Goal: Task Accomplishment & Management: Manage account settings

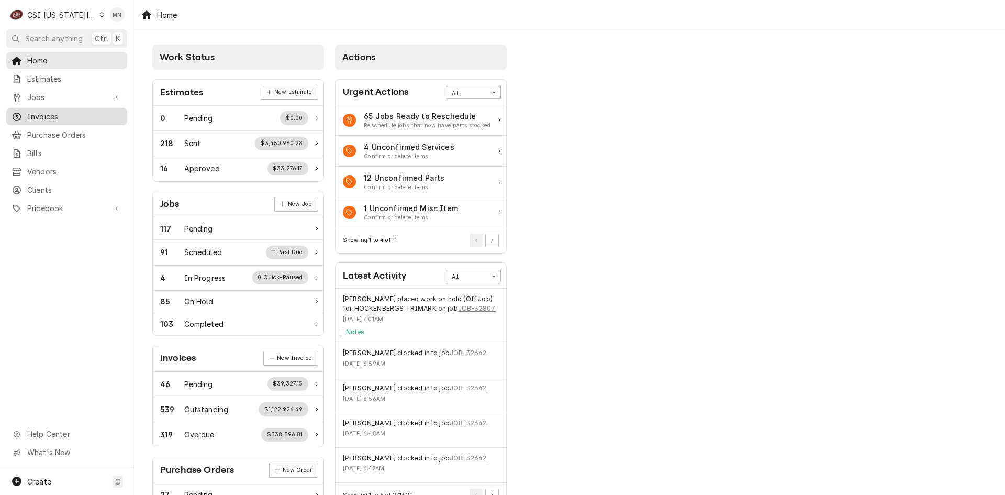
click at [50, 115] on span "Invoices" at bounding box center [74, 116] width 95 height 11
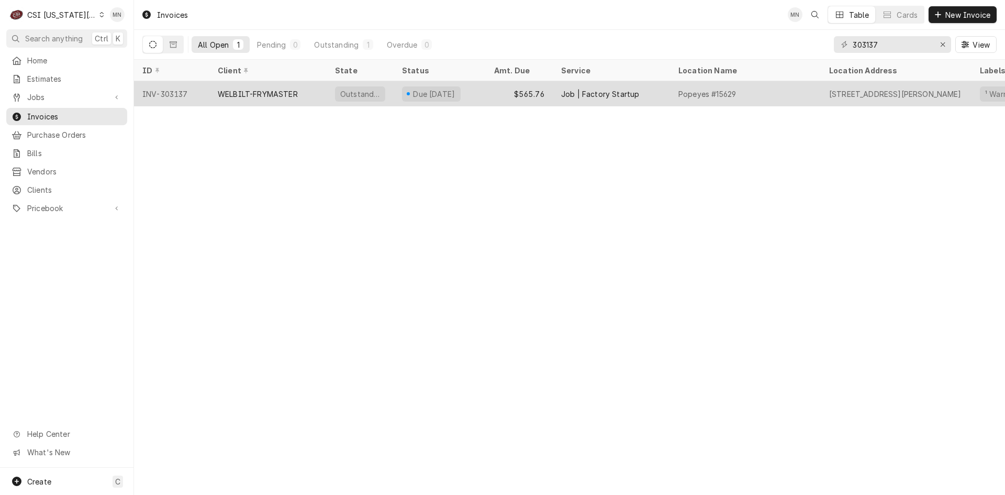
click at [212, 95] on div "WELBILT-FRYMASTER" at bounding box center [267, 93] width 117 height 25
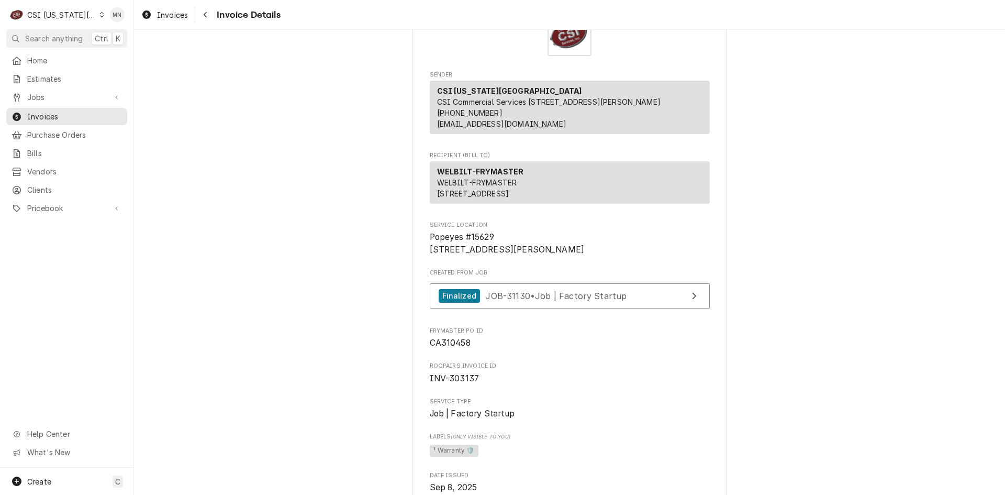
scroll to position [209, 0]
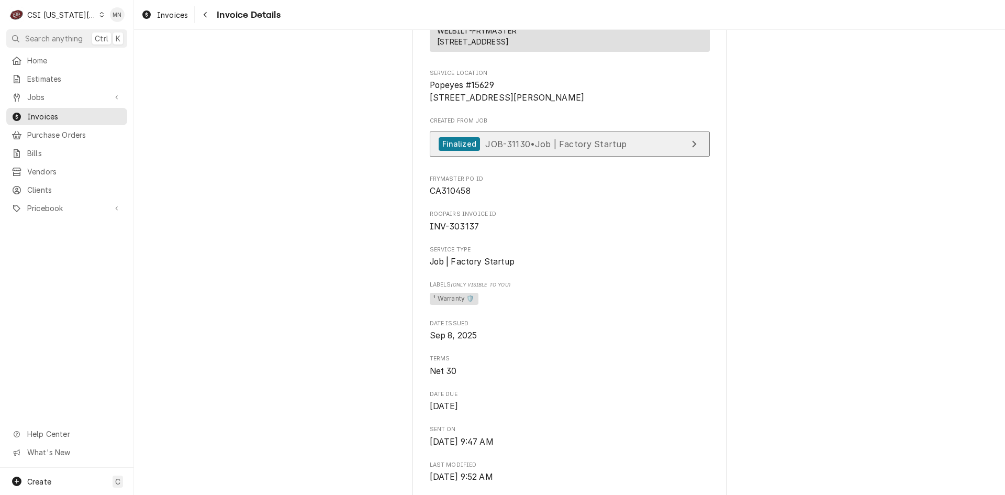
click at [543, 151] on div "Finalized JOB-31130 • Job | Factory Startup" at bounding box center [533, 144] width 188 height 14
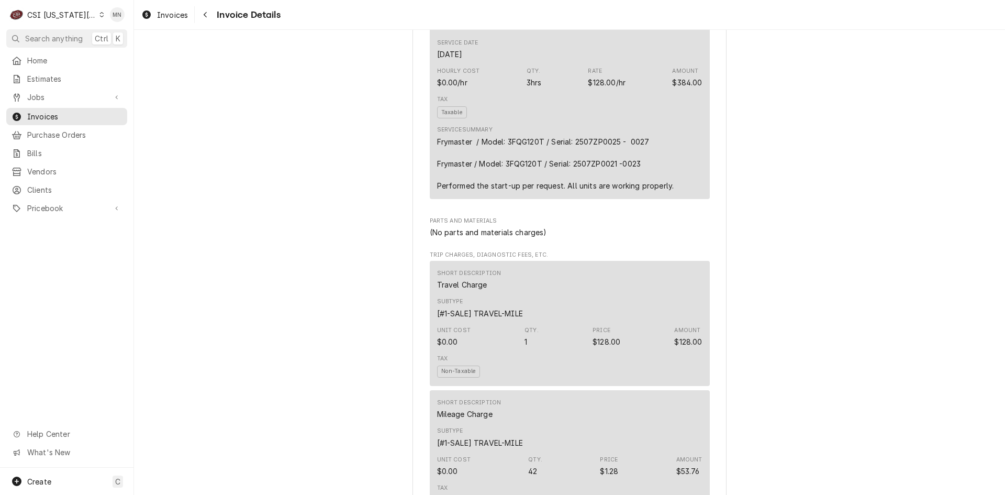
scroll to position [733, 0]
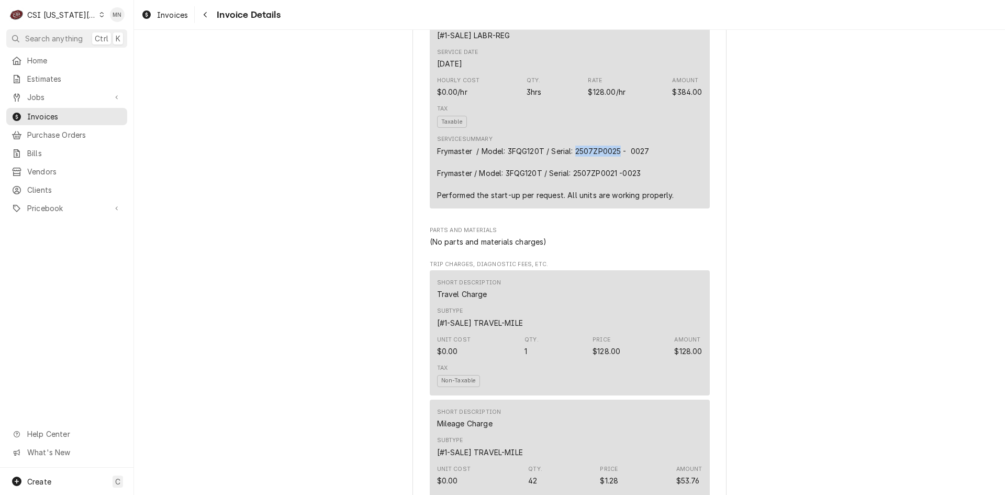
drag, startPoint x: 618, startPoint y: 186, endPoint x: 575, endPoint y: 184, distance: 43.5
click at [575, 184] on div "Frymaster / Model: 3FQG120T / Serial: 2507ZP0025 - 0027 Frymaster / Model: 3FQG…" at bounding box center [555, 172] width 237 height 55
copy div "2507ZP0025"
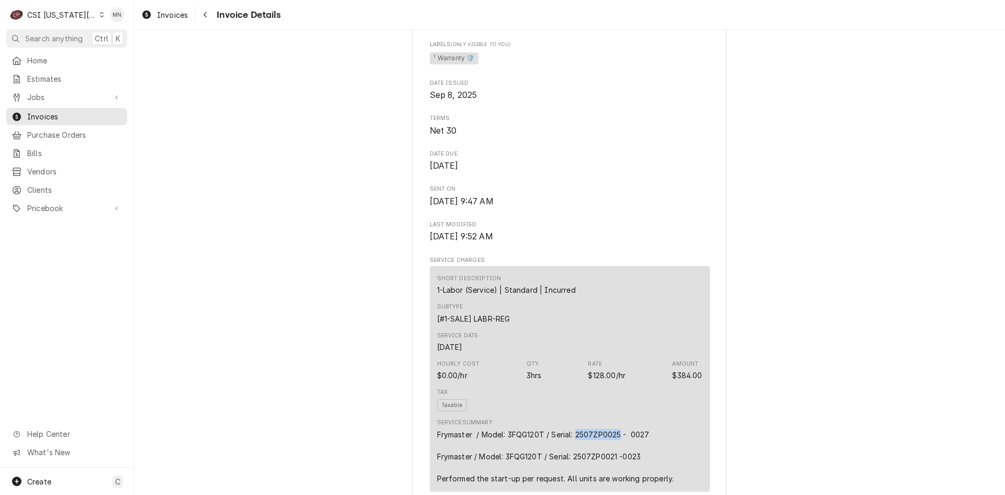
scroll to position [523, 0]
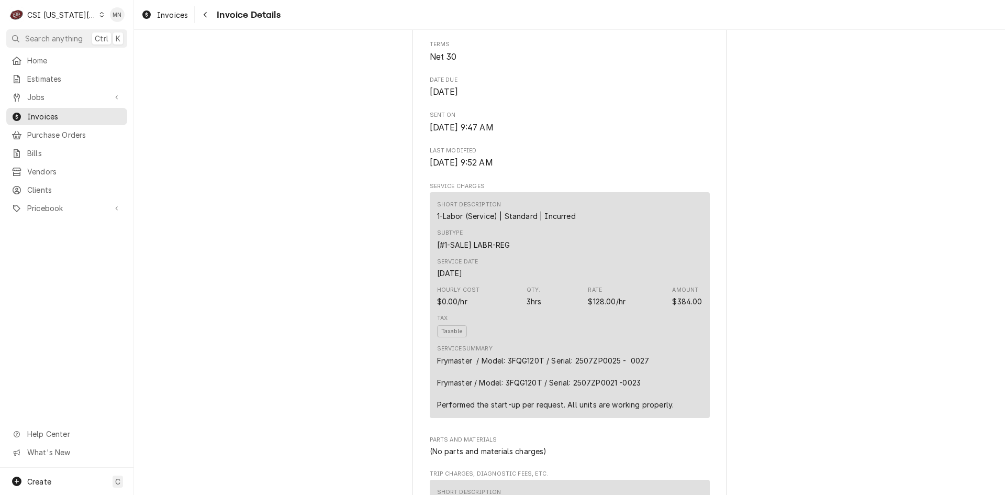
click at [437, 396] on div "Frymaster / Model: 3FQG120T / Serial: 2507ZP0025 - 0027 Frymaster / Model: 3FQG…" at bounding box center [555, 382] width 237 height 55
drag, startPoint x: 430, startPoint y: 396, endPoint x: 645, endPoint y: 399, distance: 215.1
click at [645, 399] on div "Short Description 1-Labor (Service) | Standard | Incurred Subtype [#1-SALE] LAB…" at bounding box center [570, 305] width 280 height 226
copy div "Frymaster / Model: 3FQG120T / Serial: 2507ZP0025 - 0027"
drag, startPoint x: 430, startPoint y: 439, endPoint x: 672, endPoint y: 443, distance: 241.8
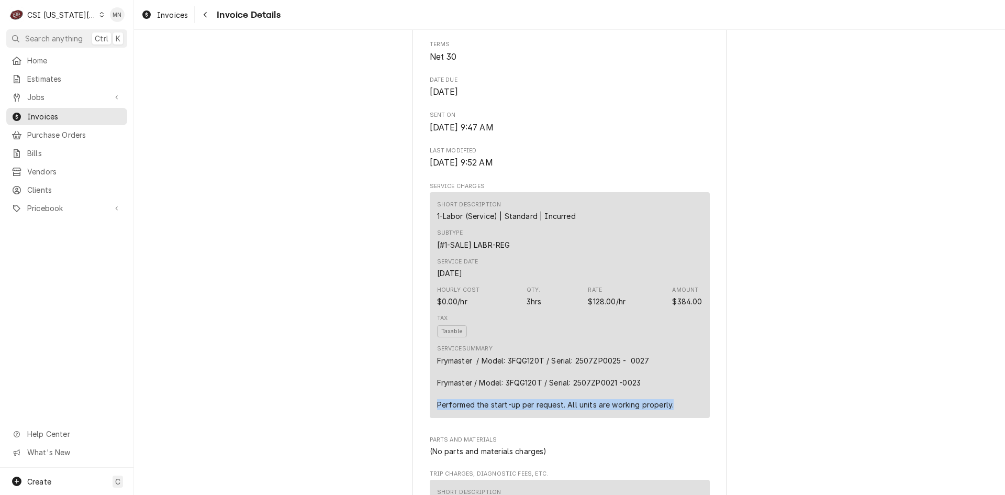
click at [672, 418] on div "Short Description 1-Labor (Service) | Standard | Incurred Subtype [#1-SALE] LAB…" at bounding box center [570, 305] width 280 height 226
copy div "Performed the start-up per request. All units are working properly."
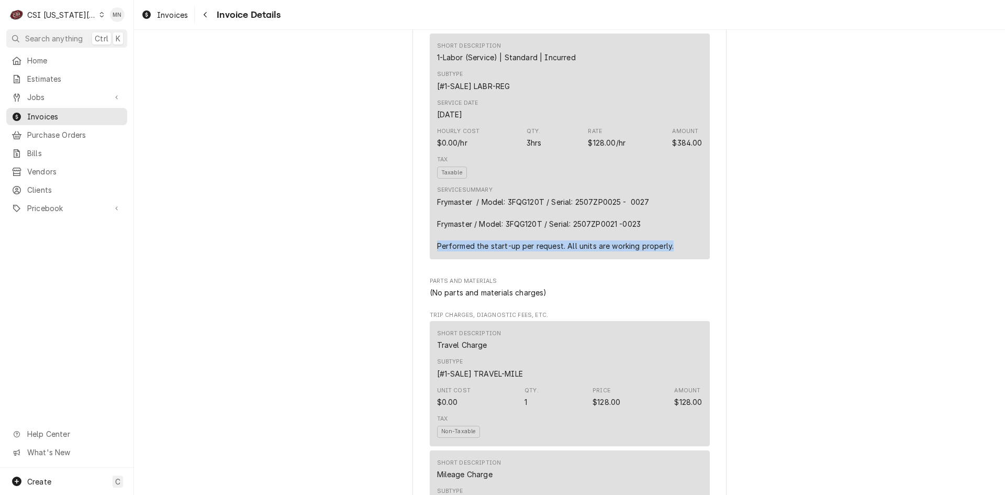
scroll to position [680, 0]
copy div "Performed the start-up per request. All units are working properly."
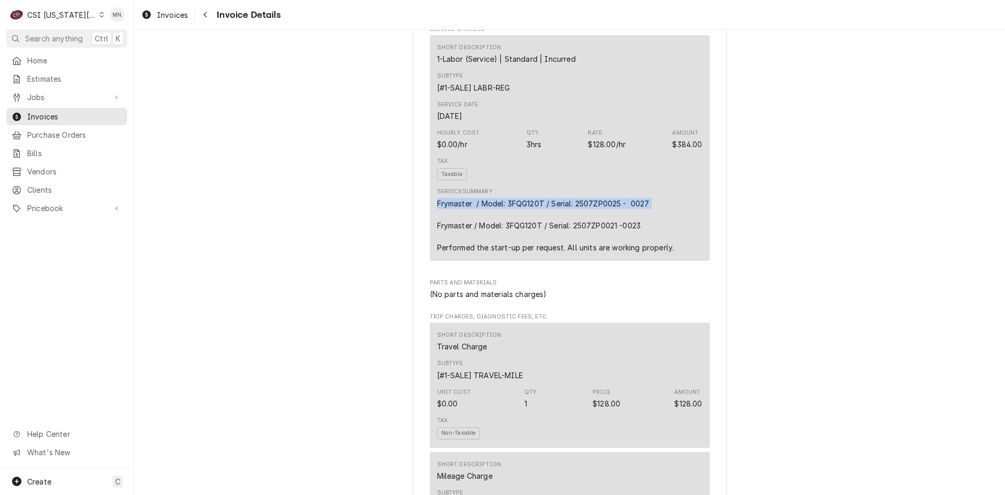
drag, startPoint x: 434, startPoint y: 236, endPoint x: 627, endPoint y: 248, distance: 193.4
click at [627, 248] on div "Frymaster / Model: 3FQG120T / Serial: 2507ZP0025 - 0027 Frymaster / Model: 3FQG…" at bounding box center [555, 225] width 237 height 55
copy div "Frymaster / Model: 3FQG120T / Serial: 2507ZP0025 - 0027"
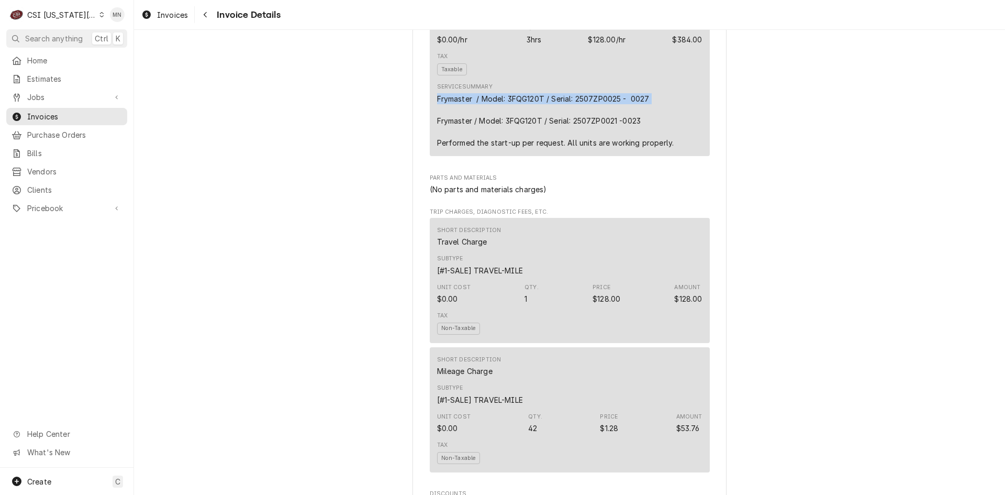
scroll to position [733, 0]
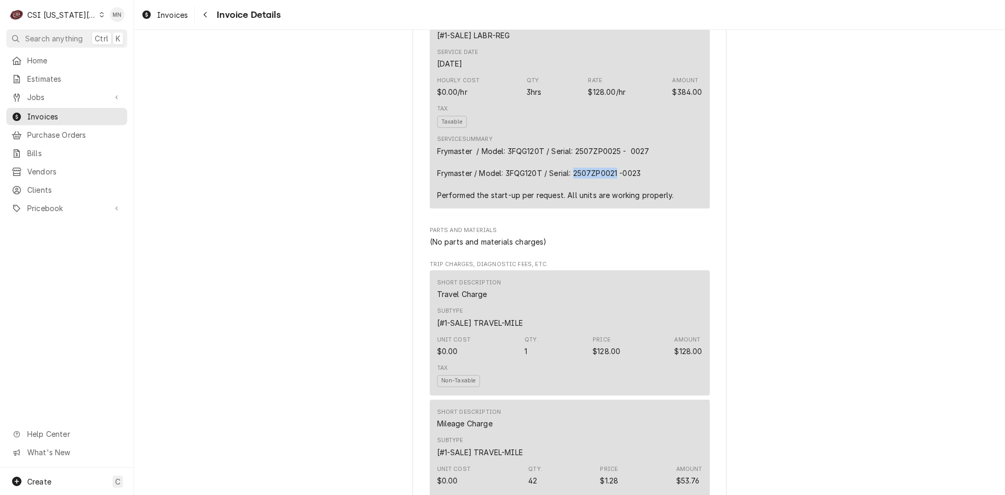
drag, startPoint x: 614, startPoint y: 205, endPoint x: 572, endPoint y: 203, distance: 42.4
click at [572, 200] on div "Frymaster / Model: 3FQG120T / Serial: 2507ZP0025 - 0027 Frymaster / Model: 3FQG…" at bounding box center [555, 172] width 237 height 55
copy div "2507ZP0021"
click at [480, 190] on div "Frymaster / Model: 3FQG120T / Serial: 2507ZP0025 - 0027 Frymaster / Model: 3FQG…" at bounding box center [555, 172] width 237 height 55
drag, startPoint x: 432, startPoint y: 208, endPoint x: 669, endPoint y: 239, distance: 239.1
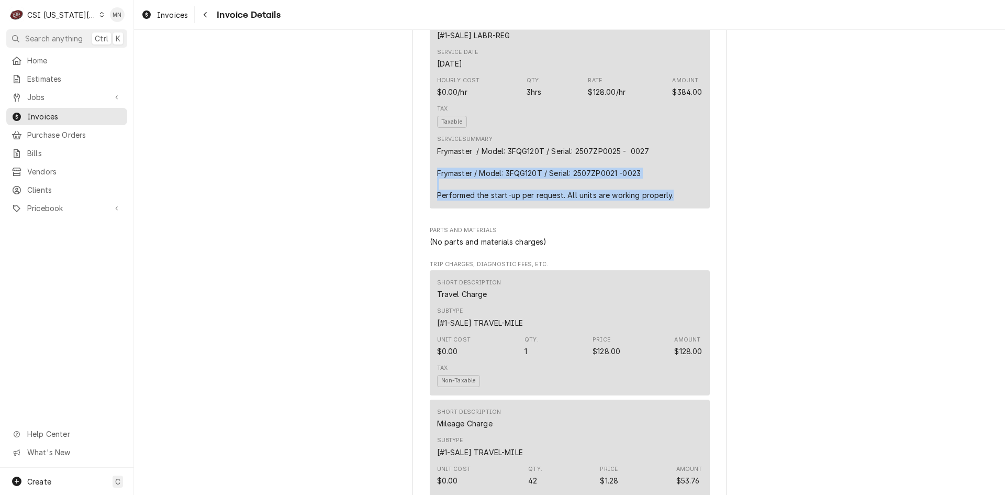
click at [669, 208] on div "Short Description 1-Labor (Service) | Standard | Incurred Subtype [#1-SALE] LAB…" at bounding box center [570, 96] width 280 height 226
copy div "Frymaster / Model: 3FQG120T / Serial: 2507ZP0021 -0023 Performed the start-up p…"
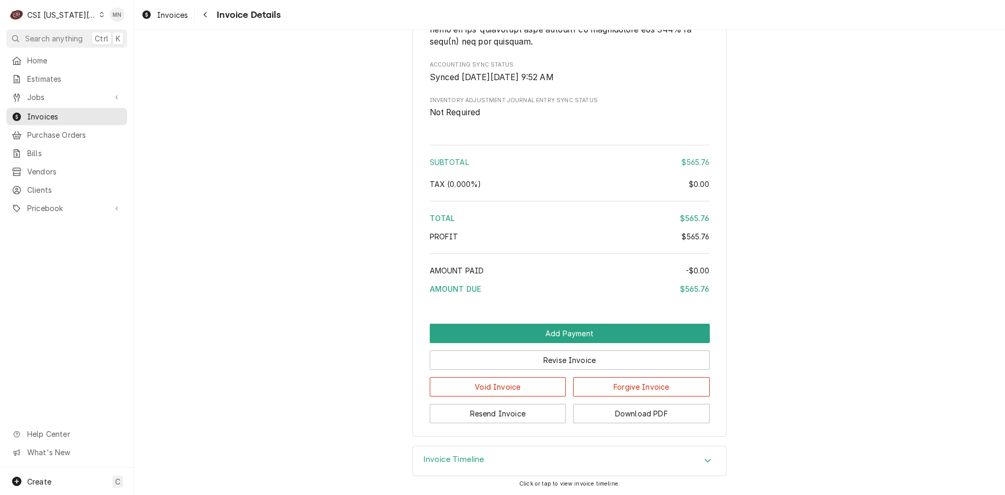
scroll to position [1855, 0]
click at [619, 411] on button "Download PDF" at bounding box center [641, 412] width 137 height 19
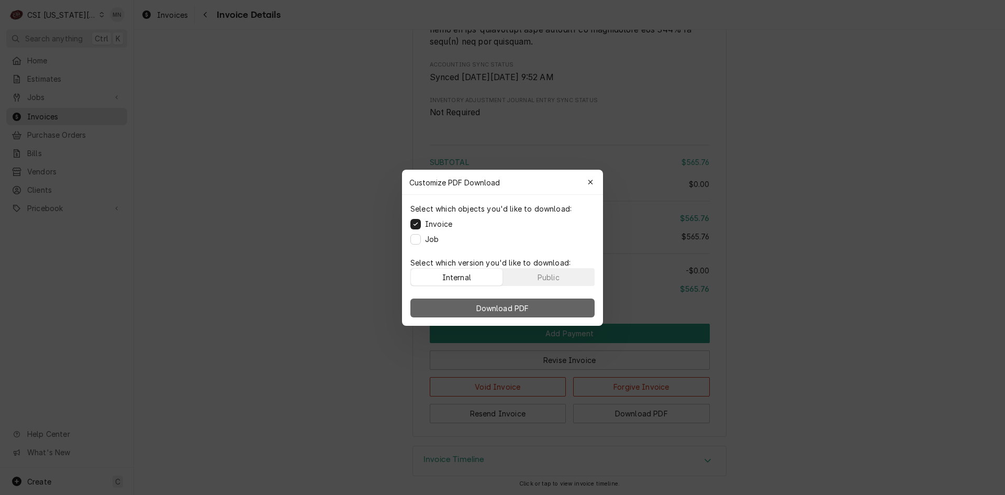
click at [493, 306] on span "Download PDF" at bounding box center [502, 307] width 57 height 11
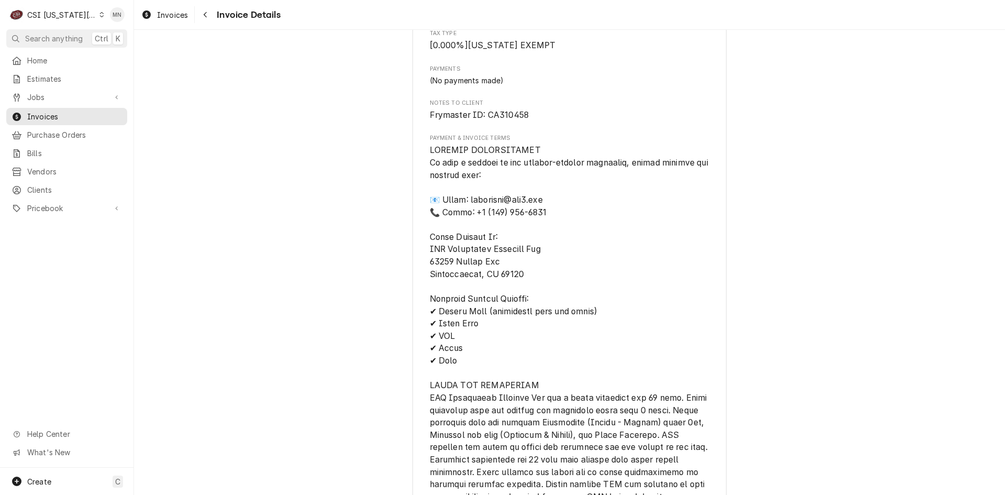
scroll to position [1070, 0]
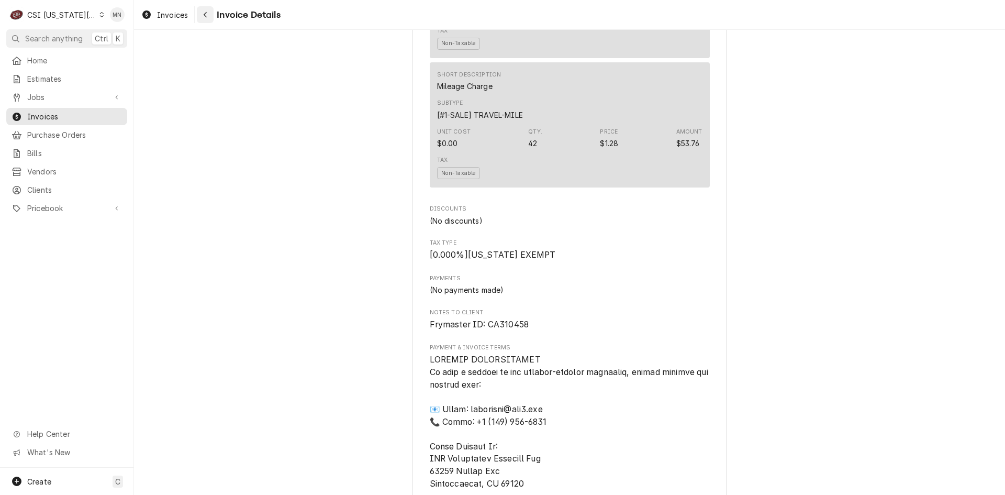
click at [206, 12] on icon "Navigate back" at bounding box center [205, 15] width 3 height 6
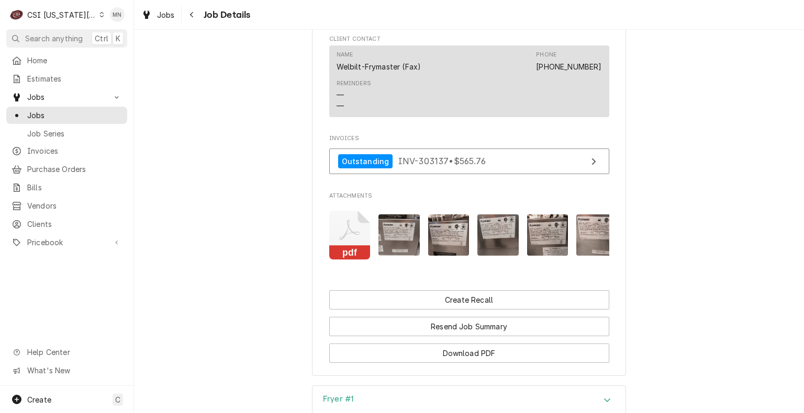
click at [340, 228] on icon "Attachments" at bounding box center [349, 236] width 41 height 50
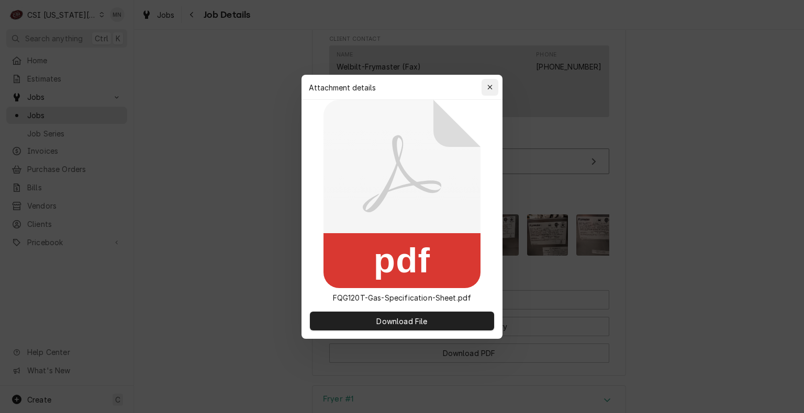
click at [487, 85] on icon "button" at bounding box center [490, 87] width 6 height 7
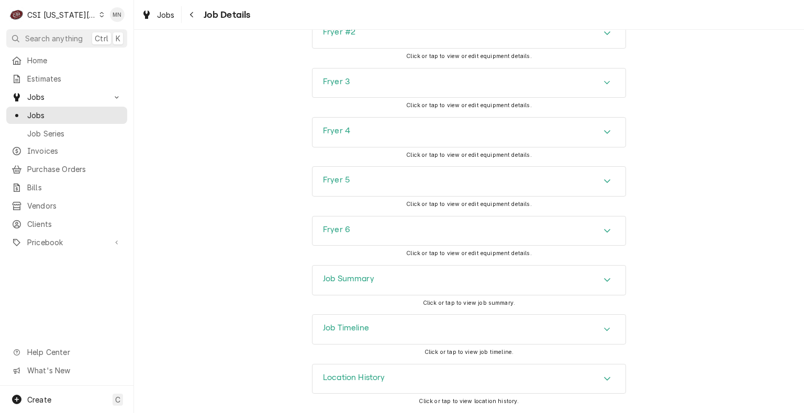
scroll to position [2462, 0]
click at [426, 282] on div "Job Summary" at bounding box center [468, 280] width 313 height 29
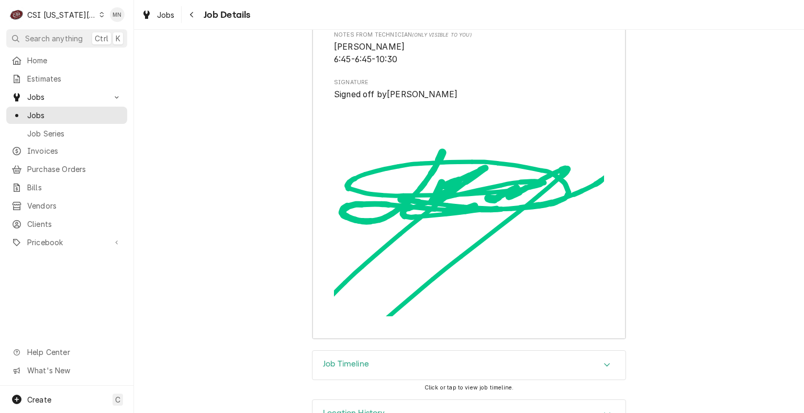
scroll to position [4443, 0]
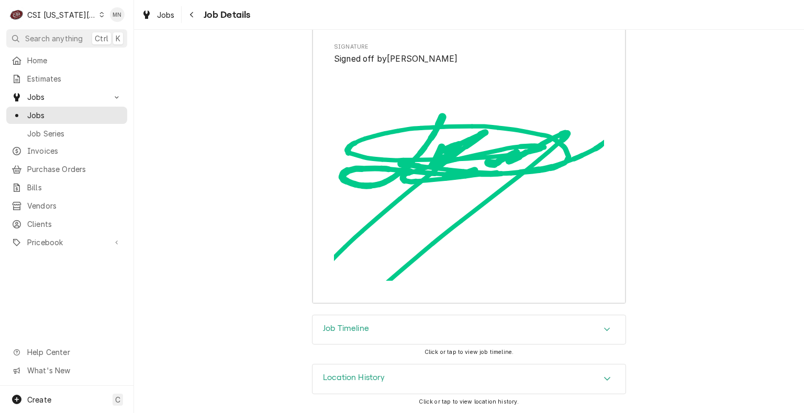
click at [384, 334] on div "Job Timeline" at bounding box center [468, 330] width 313 height 29
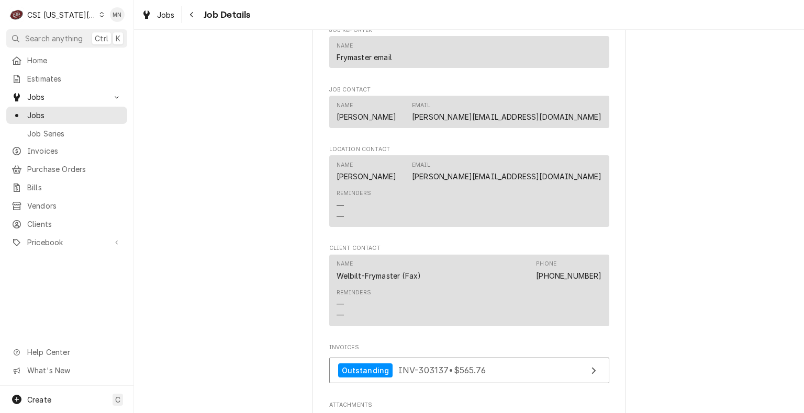
scroll to position [2093, 0]
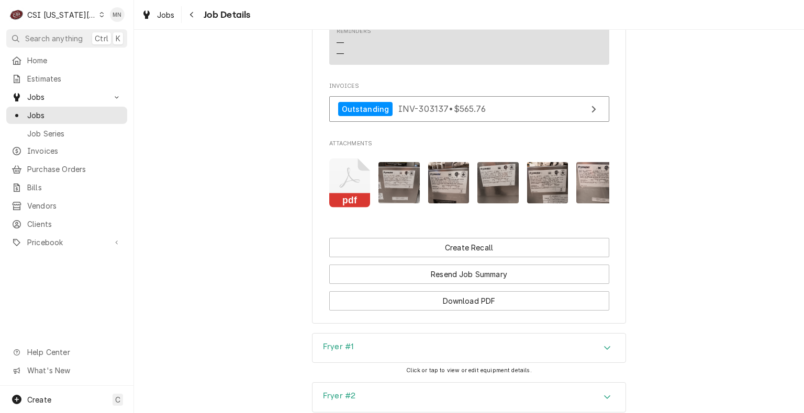
click at [332, 173] on icon "Attachments" at bounding box center [349, 184] width 41 height 50
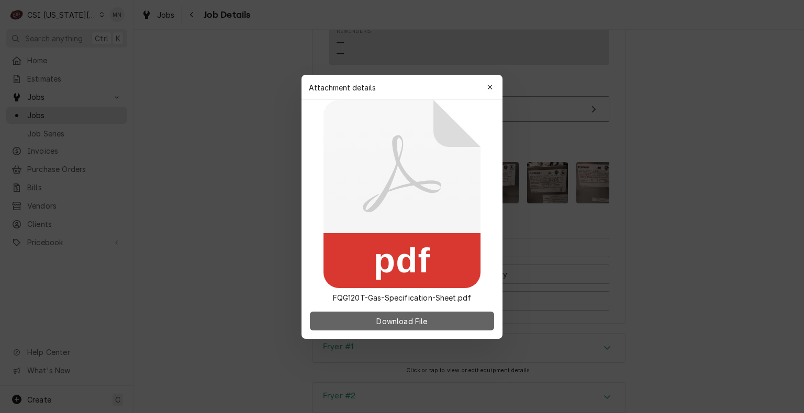
click at [408, 323] on span "Download File" at bounding box center [401, 321] width 55 height 11
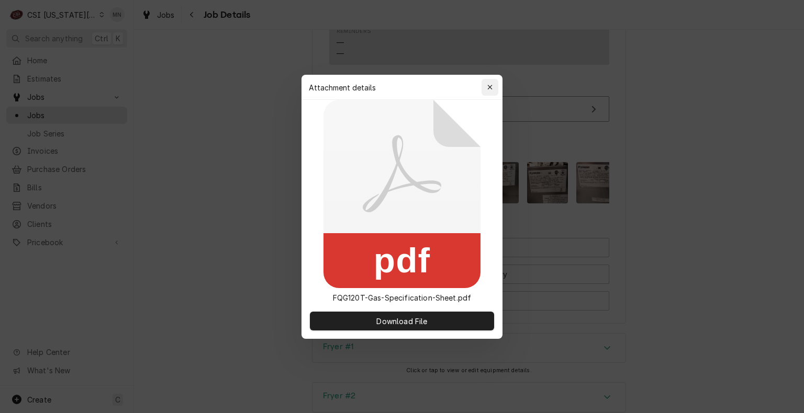
click at [487, 87] on icon "button" at bounding box center [490, 87] width 6 height 7
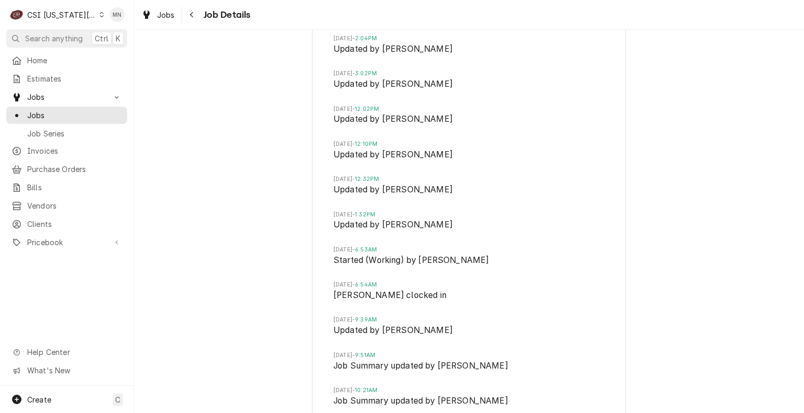
scroll to position [5279, 0]
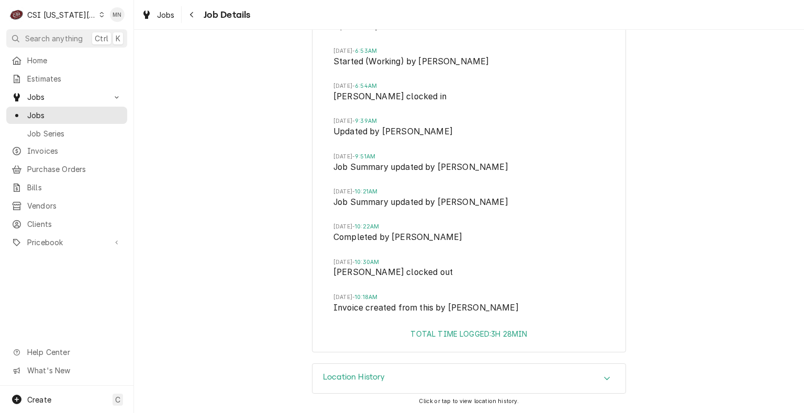
click at [59, 12] on div "CSI Kansas City" at bounding box center [61, 14] width 69 height 11
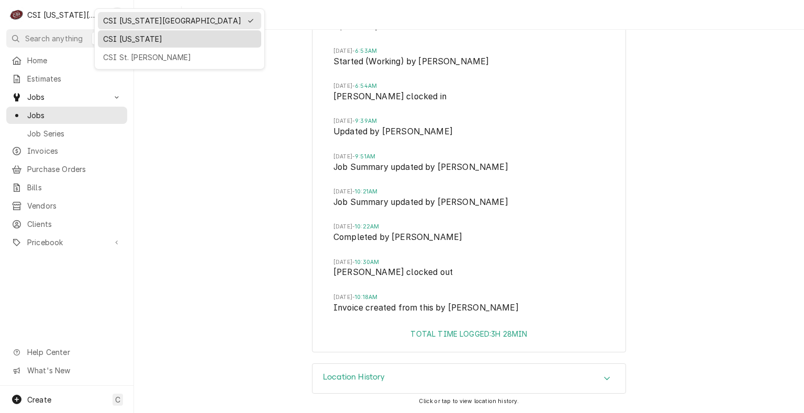
click at [124, 44] on div "CSI Kentucky" at bounding box center [179, 38] width 163 height 17
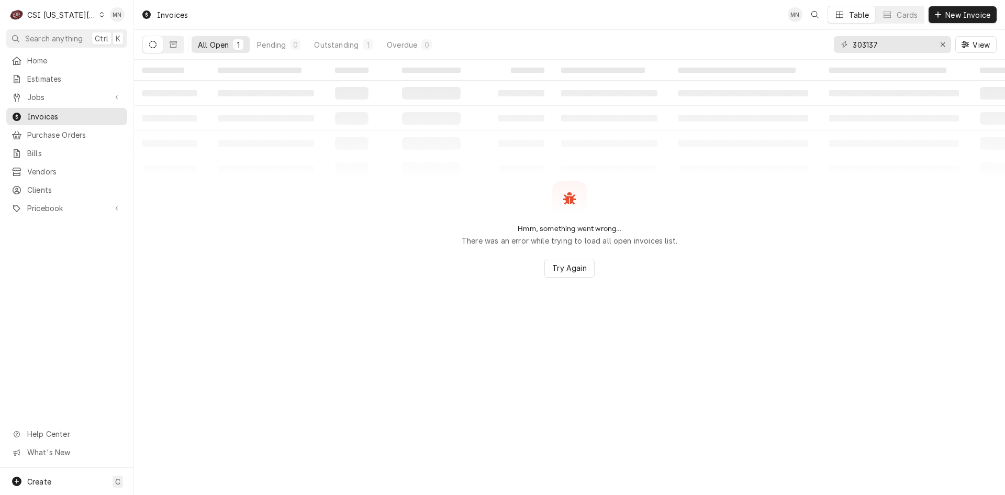
click at [63, 13] on div "CSI Kansas City" at bounding box center [61, 14] width 69 height 11
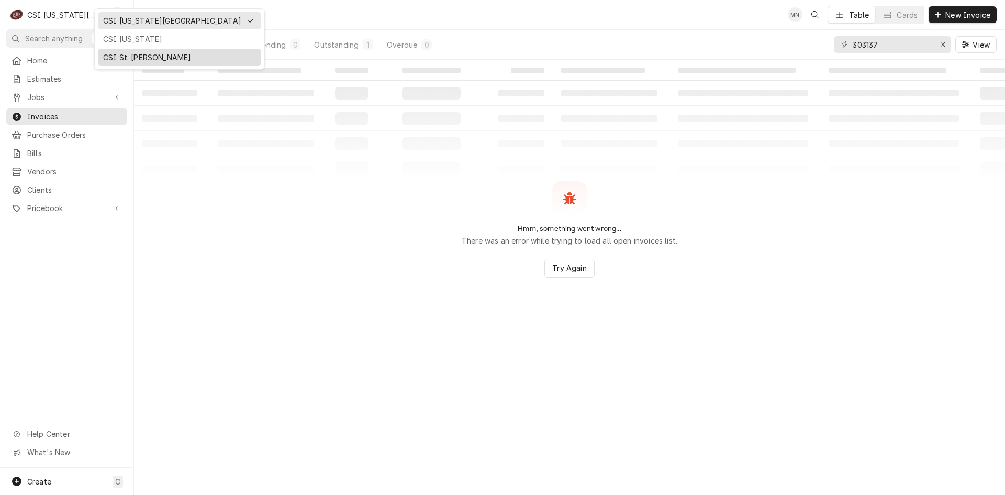
click at [113, 53] on div "CSI St. [PERSON_NAME]" at bounding box center [179, 57] width 153 height 11
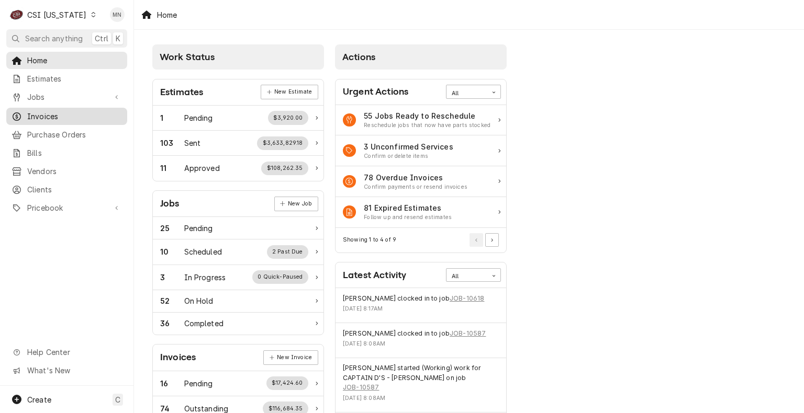
click at [57, 121] on link "Invoices" at bounding box center [66, 116] width 121 height 17
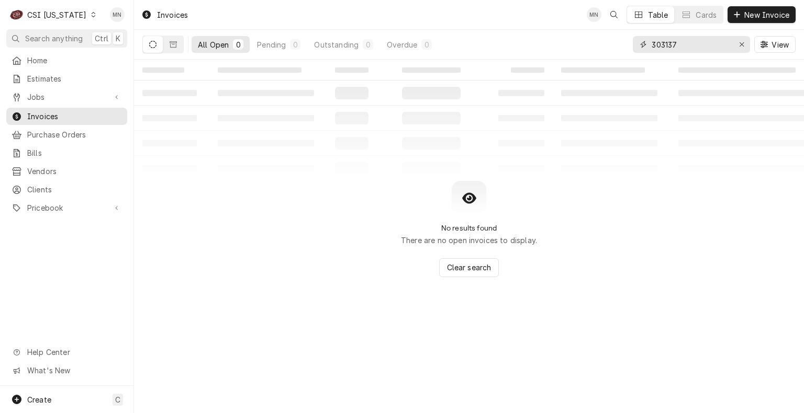
drag, startPoint x: 700, startPoint y: 44, endPoint x: 596, endPoint y: 45, distance: 104.7
click at [596, 45] on div "All Open 0 Pending 0 Outstanding 0 Overdue 0 303137 View" at bounding box center [468, 44] width 653 height 29
type input "100641"
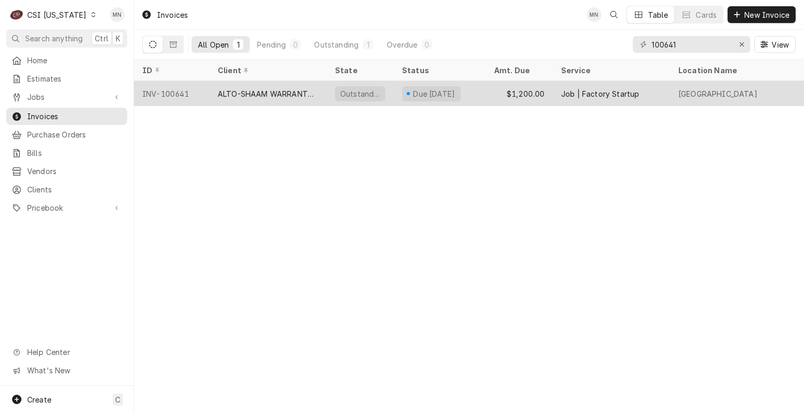
click at [286, 90] on div "ALTO-SHAAM WARRANTY (3)" at bounding box center [268, 93] width 100 height 11
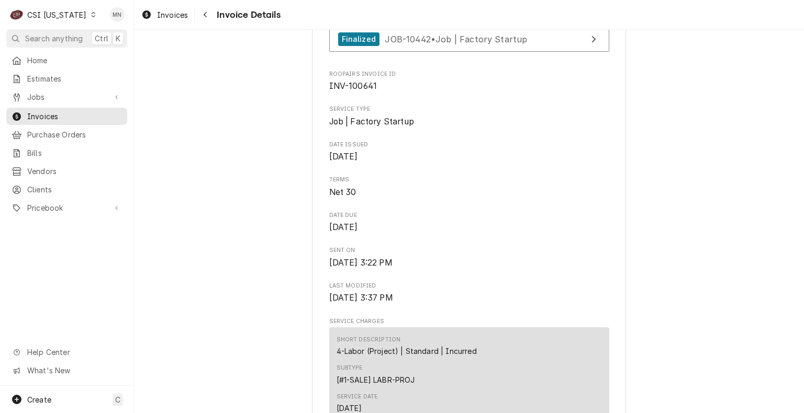
scroll to position [209, 0]
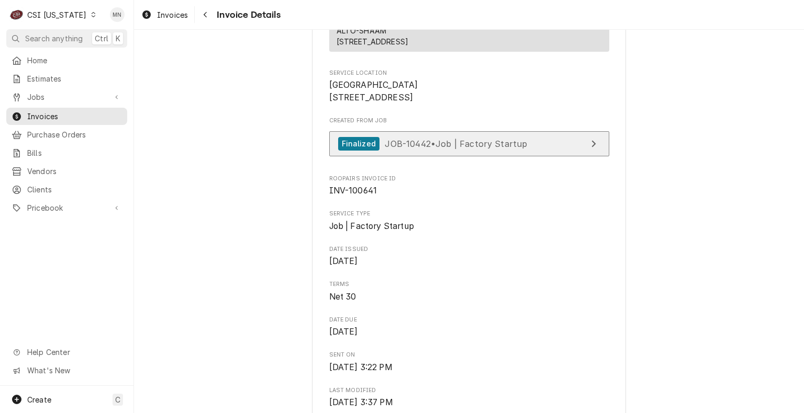
click at [461, 149] on span "JOB-10442 • Job | Factory Startup" at bounding box center [456, 143] width 142 height 10
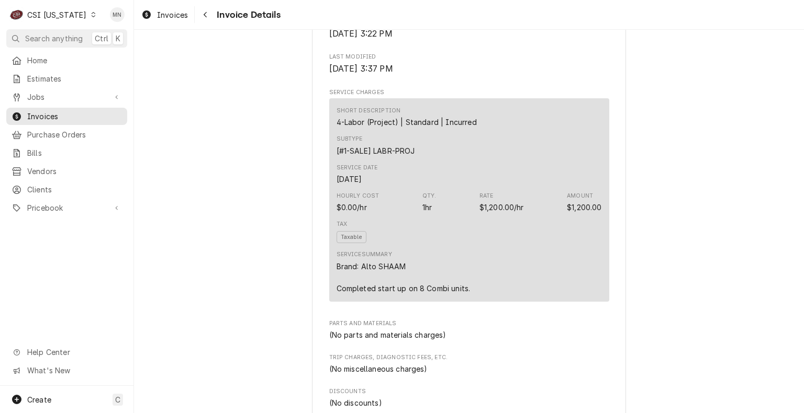
scroll to position [628, 0]
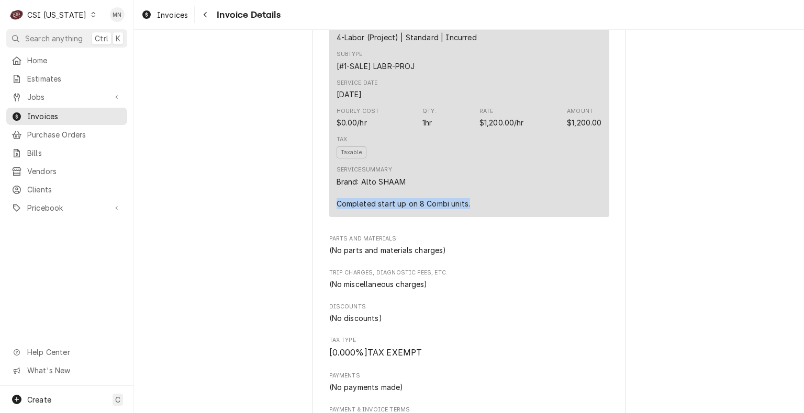
drag, startPoint x: 472, startPoint y: 237, endPoint x: 332, endPoint y: 234, distance: 139.7
click at [336, 212] on div "Service Summary Brand: Alto SHAAM Completed start up on 8 Combi units." at bounding box center [468, 187] width 265 height 50
copy div "Completed start up on 8 Combi units."
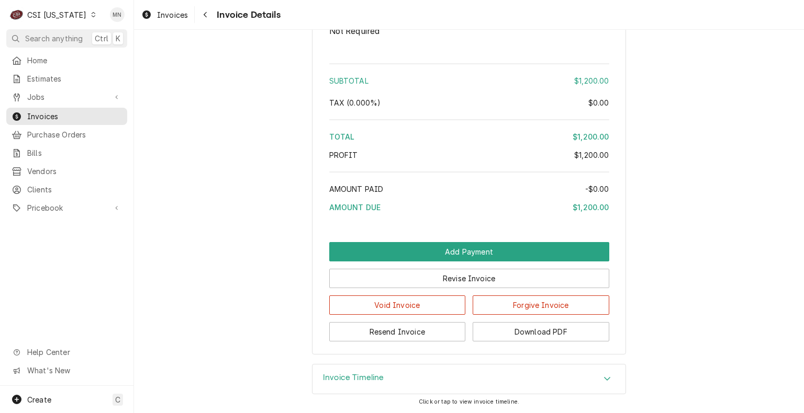
scroll to position [1554, 0]
click at [519, 332] on button "Download PDF" at bounding box center [541, 331] width 137 height 19
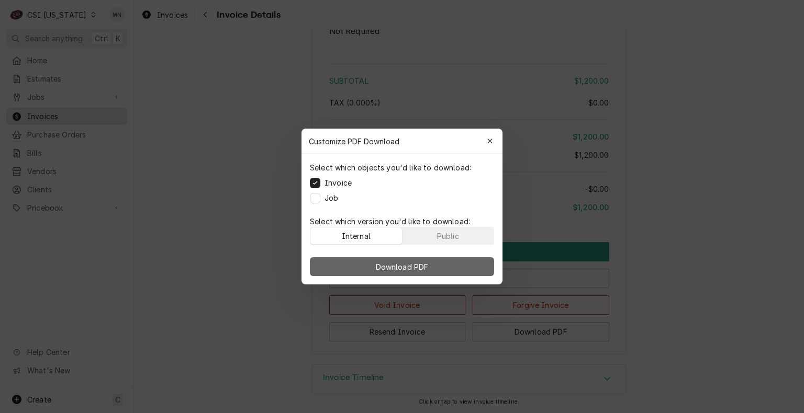
click at [405, 271] on span "Download PDF" at bounding box center [402, 267] width 57 height 11
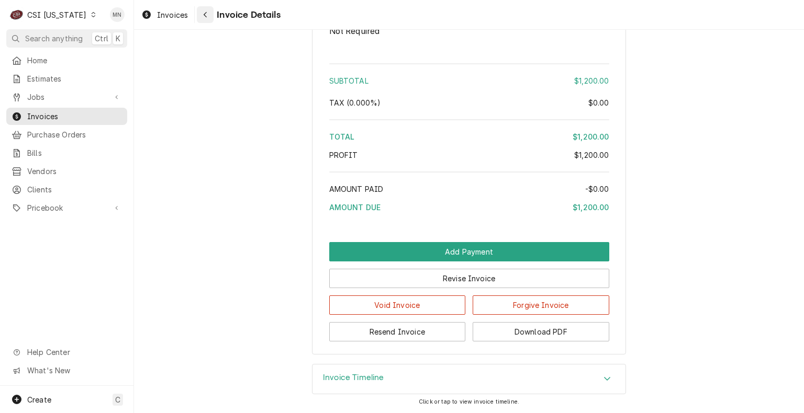
click at [208, 16] on div "Navigate back" at bounding box center [205, 14] width 10 height 10
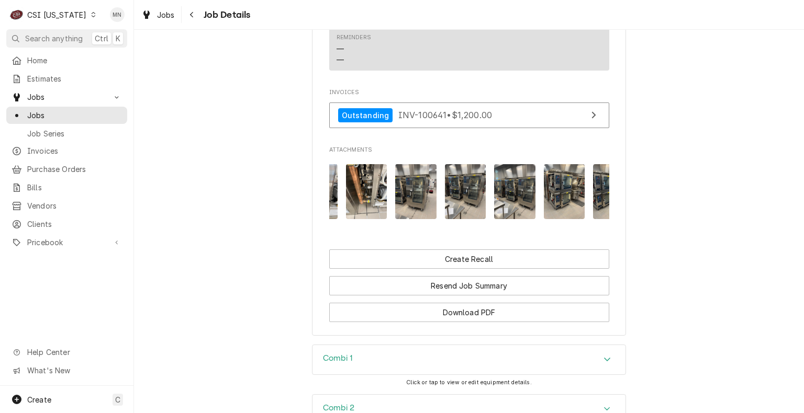
scroll to position [0, 1005]
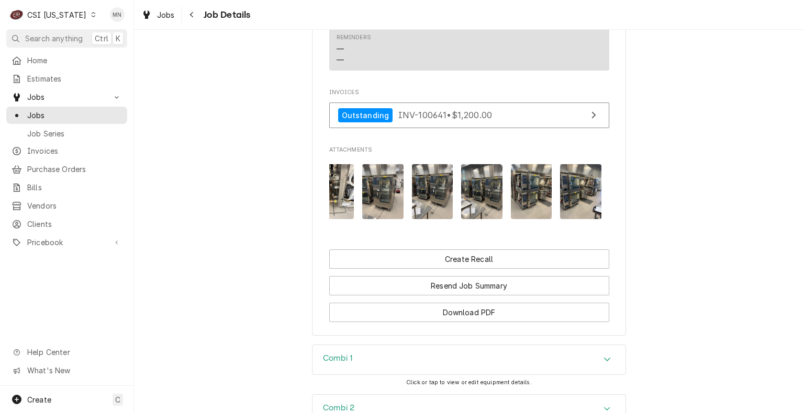
click at [572, 204] on img "Attachments" at bounding box center [580, 191] width 41 height 55
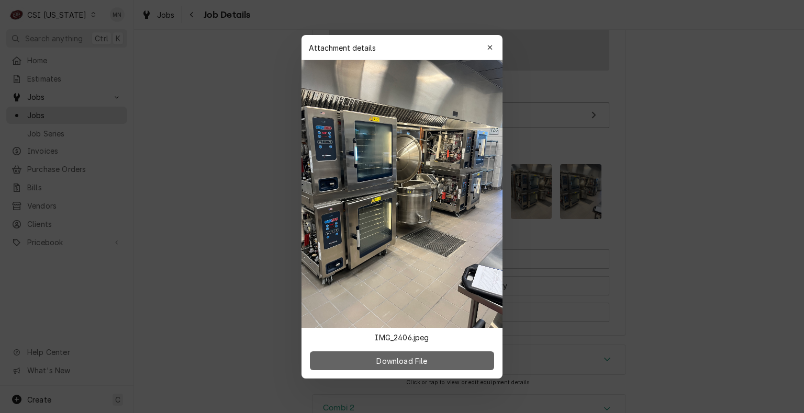
click at [417, 363] on span "Download File" at bounding box center [401, 360] width 55 height 11
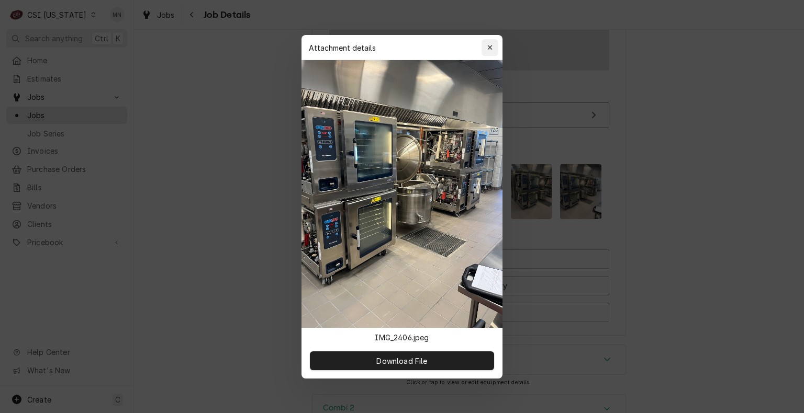
click at [485, 46] on div "button" at bounding box center [490, 47] width 10 height 10
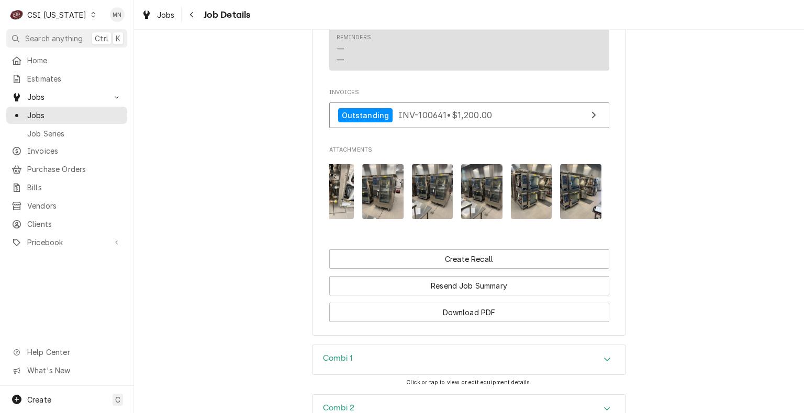
click at [469, 215] on img "Attachments" at bounding box center [481, 191] width 41 height 55
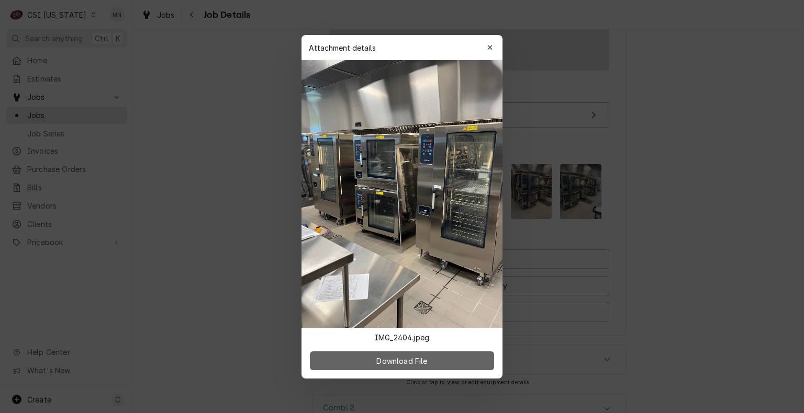
click at [408, 361] on span "Download File" at bounding box center [401, 360] width 55 height 11
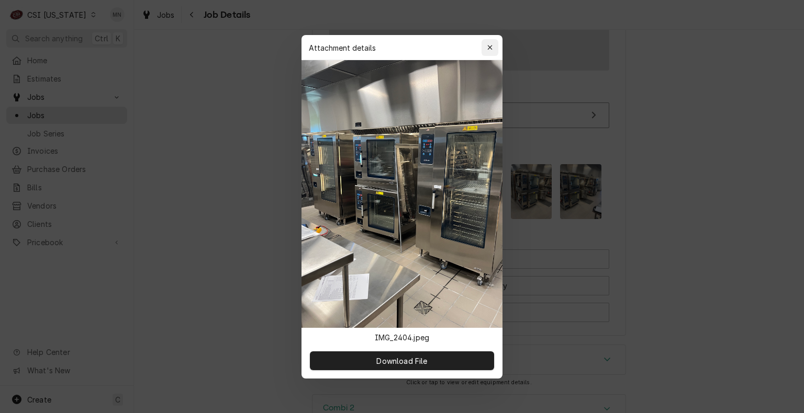
click at [491, 39] on button "button" at bounding box center [489, 47] width 17 height 17
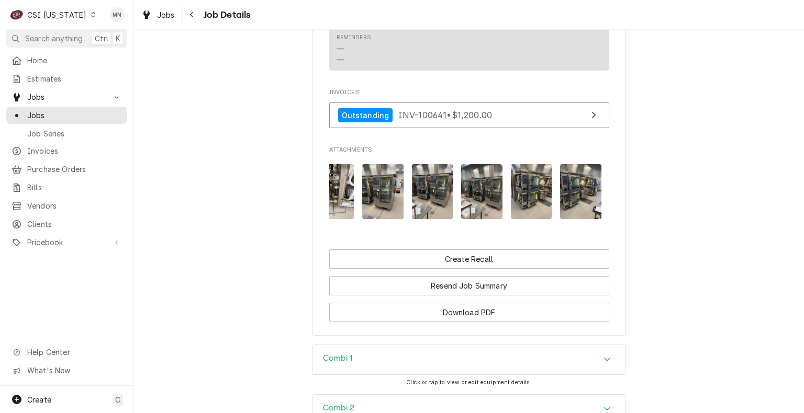
click at [385, 201] on img "Attachments" at bounding box center [382, 191] width 41 height 55
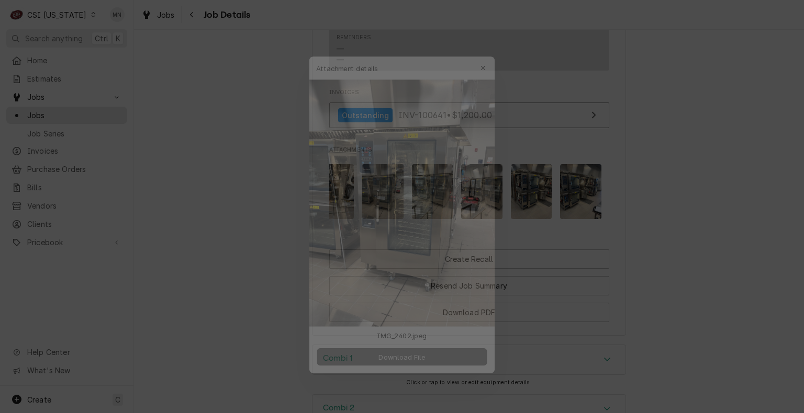
click at [405, 361] on span "Download File" at bounding box center [401, 360] width 55 height 11
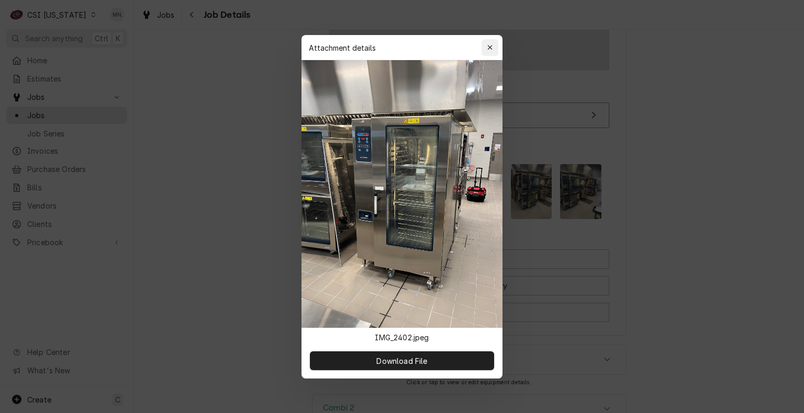
click at [486, 46] on div "button" at bounding box center [490, 47] width 10 height 10
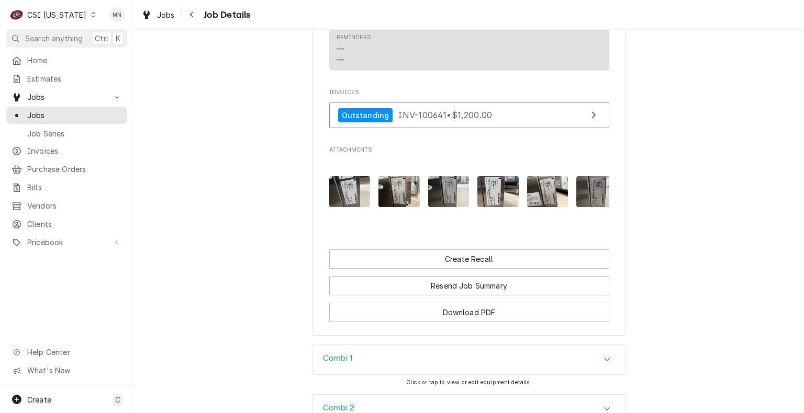
scroll to position [0, 0]
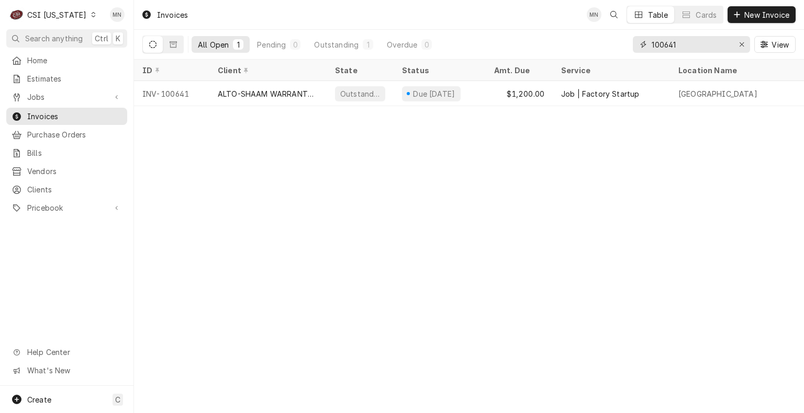
drag, startPoint x: 642, startPoint y: 42, endPoint x: 538, endPoint y: 43, distance: 103.6
click at [538, 43] on div "All Open 1 Pending 0 Outstanding 1 Overdue 0 100641 View" at bounding box center [468, 44] width 653 height 29
type input "100674"
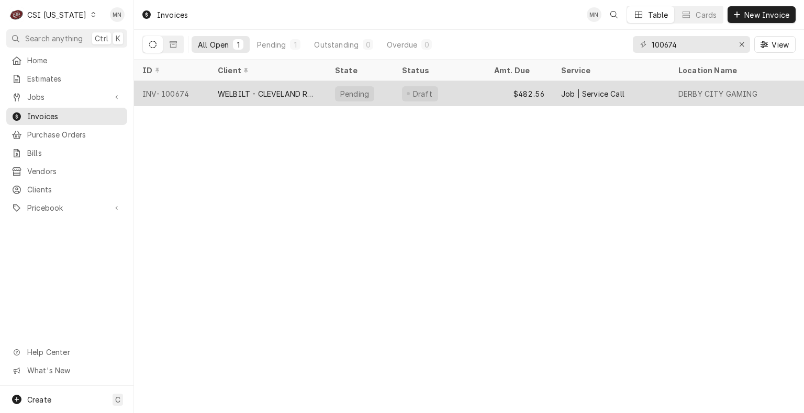
click at [271, 92] on div "WELBILT - CLEVELAND RANGE" at bounding box center [268, 93] width 100 height 11
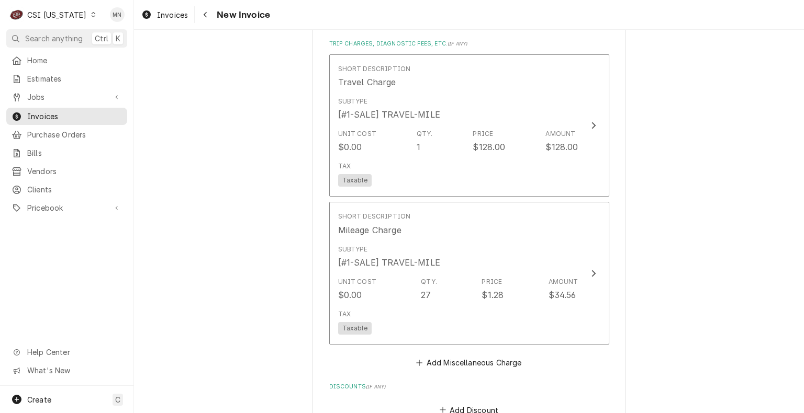
scroll to position [1413, 0]
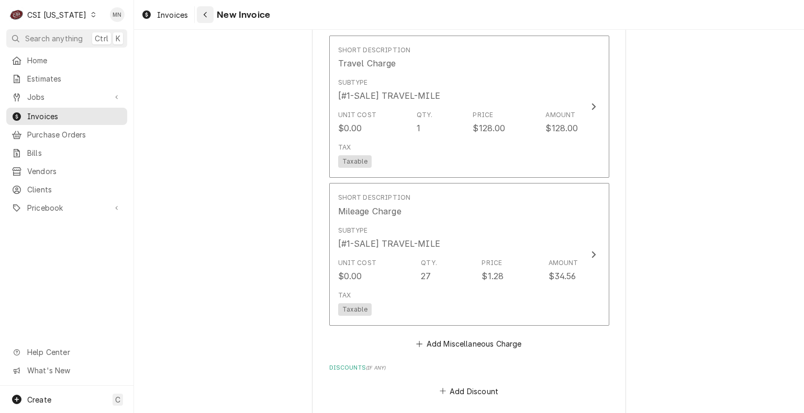
click at [204, 14] on icon "Navigate back" at bounding box center [205, 15] width 3 height 6
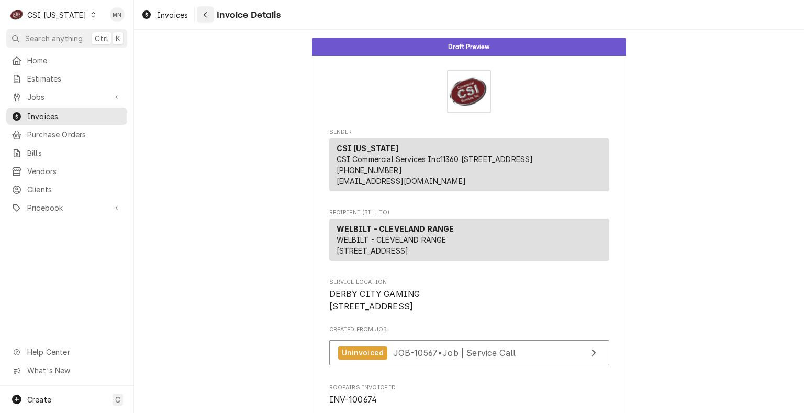
click at [211, 13] on button "Navigate back" at bounding box center [205, 14] width 17 height 17
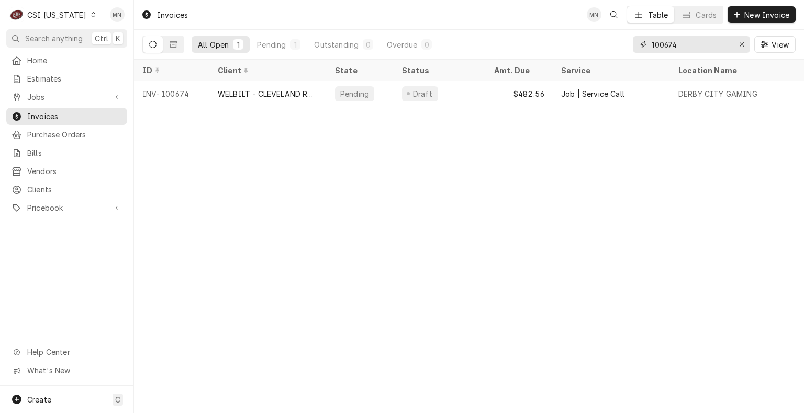
drag, startPoint x: 705, startPoint y: 47, endPoint x: 479, endPoint y: 47, distance: 226.1
click at [479, 47] on div "All Open 1 Pending 1 Outstanding 0 Overdue 0 100674 View" at bounding box center [468, 44] width 653 height 29
type input "100675"
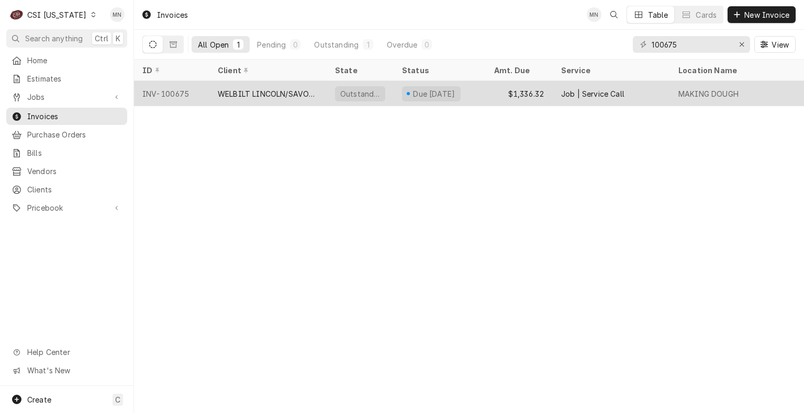
click at [251, 97] on div "WELBILT LINCOLN/SAVORY/MERCO" at bounding box center [268, 93] width 100 height 11
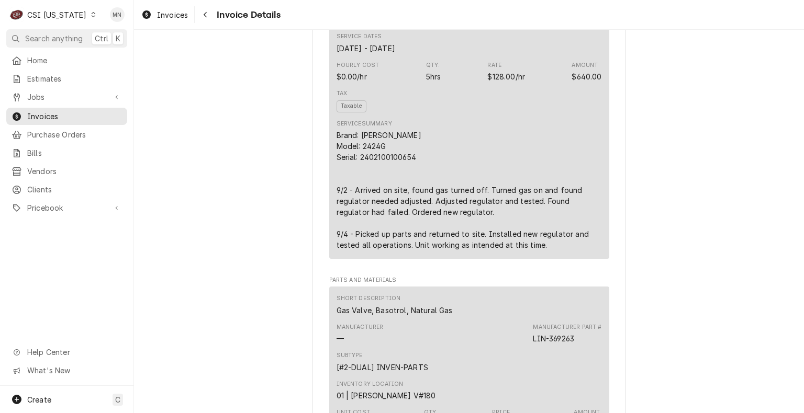
scroll to position [628, 0]
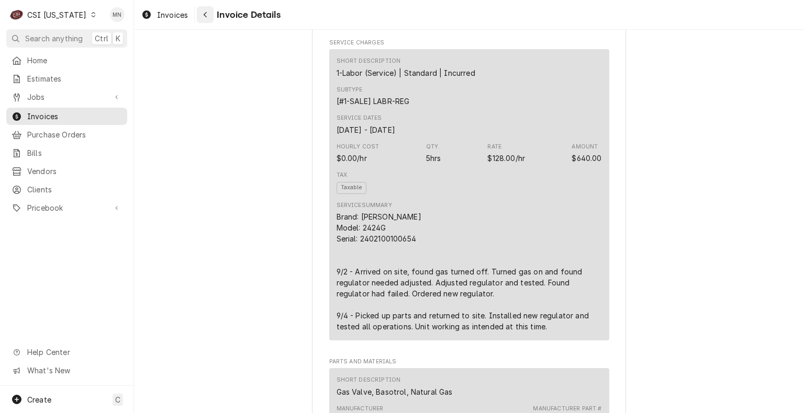
click at [207, 14] on icon "Navigate back" at bounding box center [205, 14] width 5 height 7
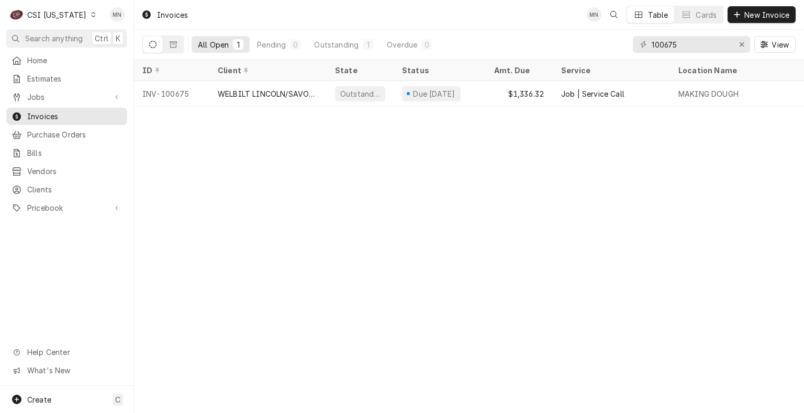
click at [66, 14] on div "CSI [US_STATE]" at bounding box center [56, 14] width 59 height 11
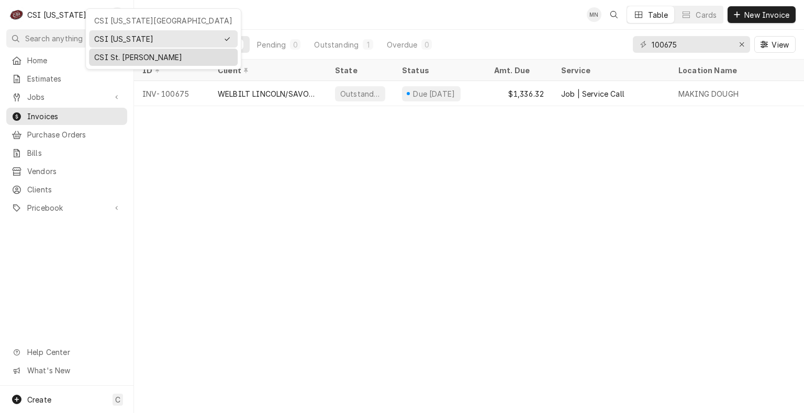
click at [128, 57] on div "CSI St. [PERSON_NAME]" at bounding box center [163, 57] width 138 height 11
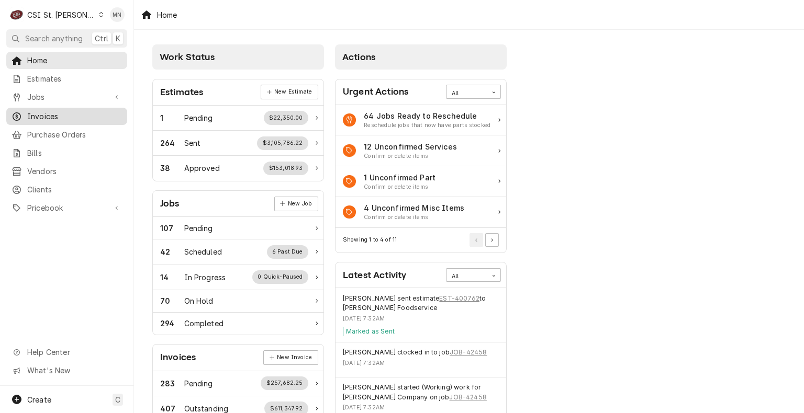
click at [52, 117] on span "Invoices" at bounding box center [74, 116] width 95 height 11
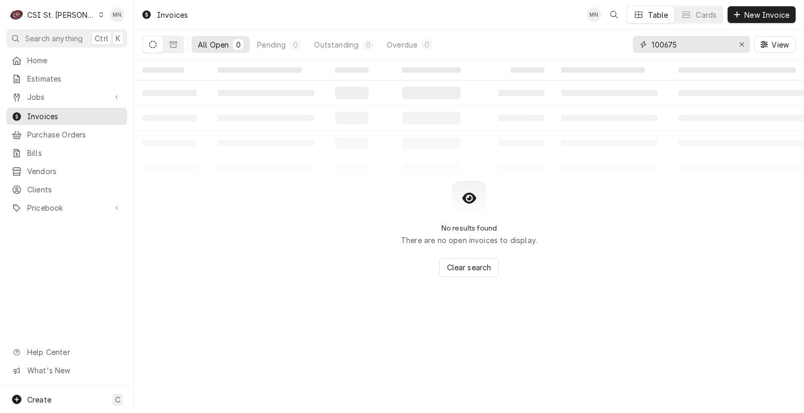
drag, startPoint x: 695, startPoint y: 42, endPoint x: 524, endPoint y: 50, distance: 171.8
click at [524, 50] on div "All Open 0 Pending 0 Outstanding 0 Overdue 0 100675 View" at bounding box center [468, 44] width 653 height 29
type input "403960"
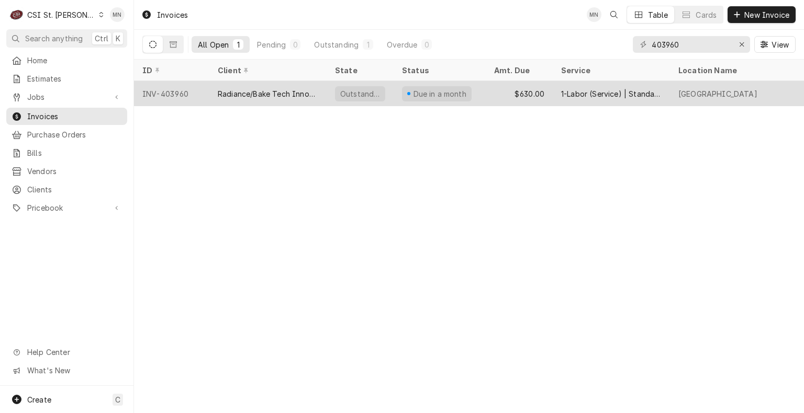
click at [247, 99] on div "Radiance/Bake Tech Innovation" at bounding box center [267, 93] width 117 height 25
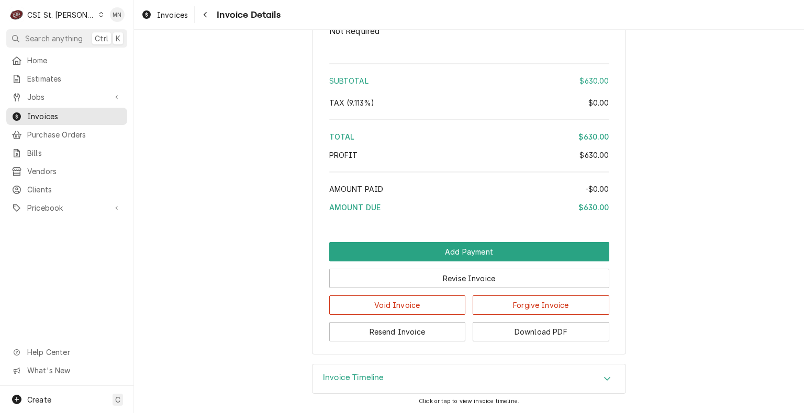
scroll to position [1765, 0]
click at [404, 338] on button "Resend Invoice" at bounding box center [397, 331] width 137 height 19
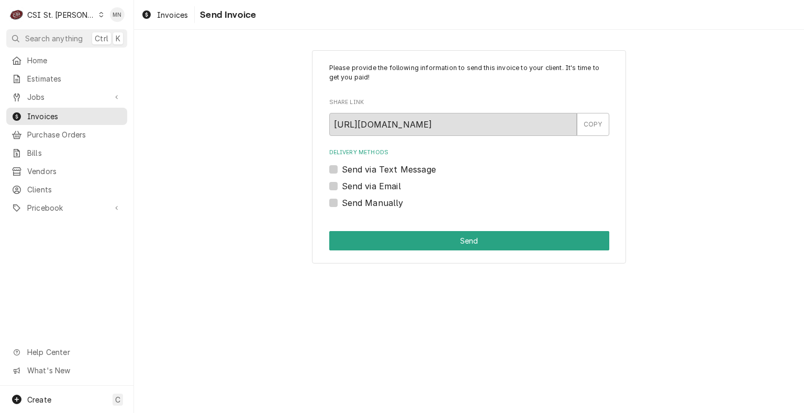
click at [342, 186] on label "Send via Email" at bounding box center [371, 186] width 59 height 13
click at [342, 186] on input "Send via Email" at bounding box center [482, 191] width 280 height 23
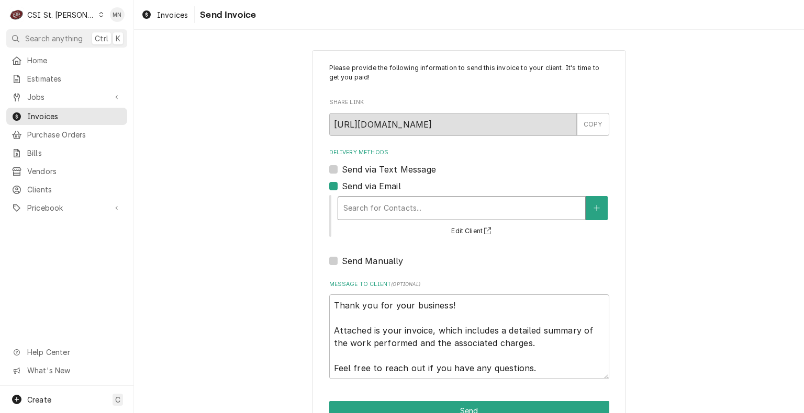
click at [374, 213] on div "Delivery Methods" at bounding box center [461, 208] width 237 height 19
click at [342, 186] on label "Send via Email" at bounding box center [371, 186] width 59 height 13
click at [342, 186] on input "Send via Email" at bounding box center [482, 191] width 280 height 23
checkbox input "false"
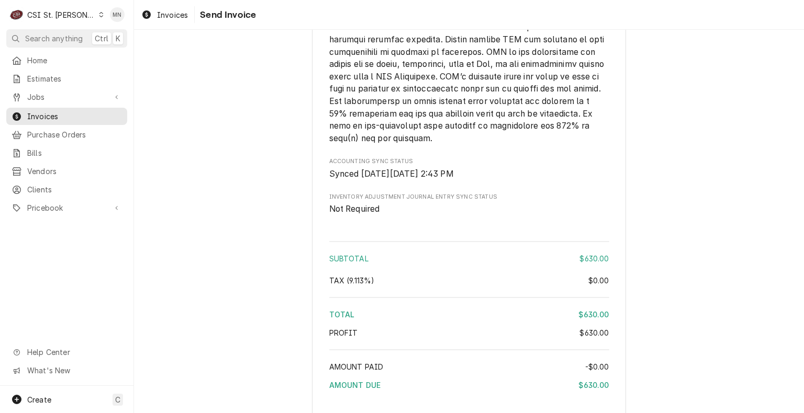
scroll to position [1765, 0]
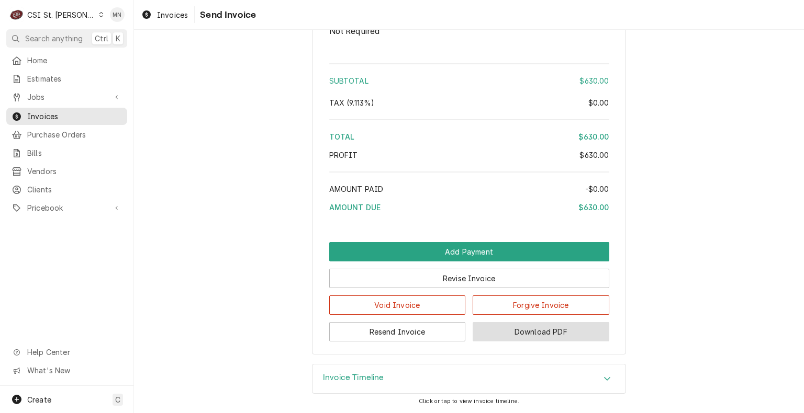
click at [513, 332] on button "Download PDF" at bounding box center [541, 331] width 137 height 19
click at [418, 335] on button "Resend Invoice" at bounding box center [397, 331] width 137 height 19
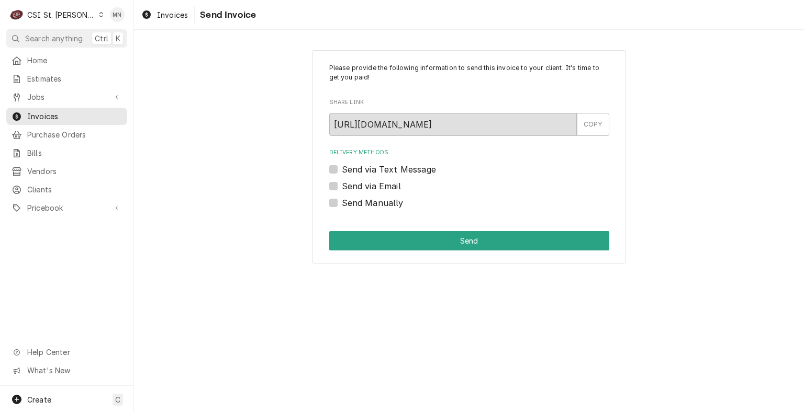
click at [342, 201] on label "Send Manually" at bounding box center [373, 203] width 62 height 13
click at [342, 201] on input "Send Manually" at bounding box center [482, 208] width 280 height 23
checkbox input "true"
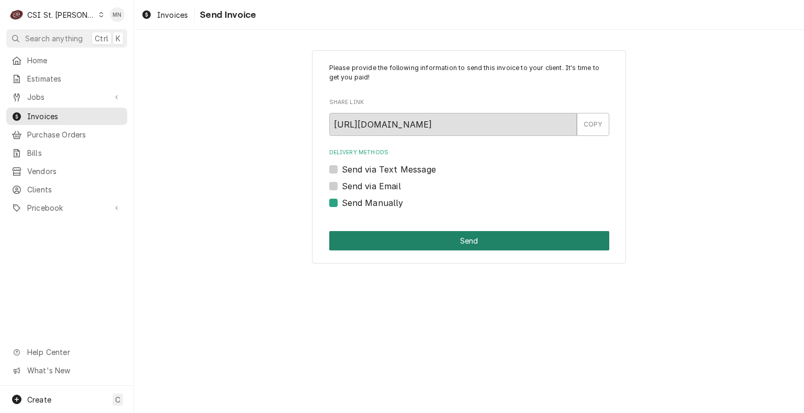
click at [474, 244] on button "Send" at bounding box center [469, 240] width 280 height 19
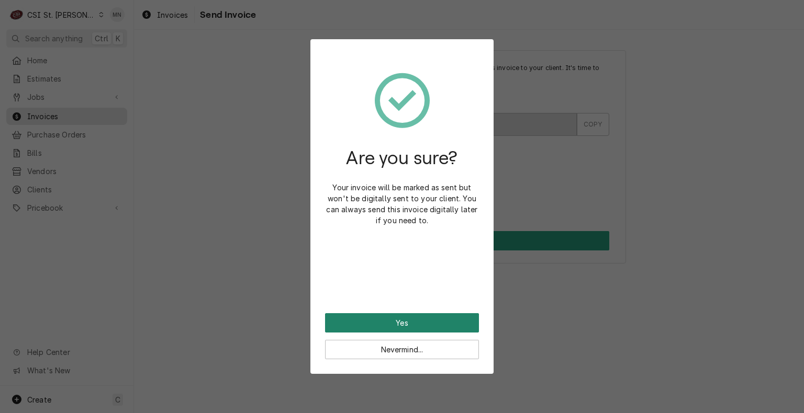
click at [401, 327] on button "Yes" at bounding box center [402, 322] width 154 height 19
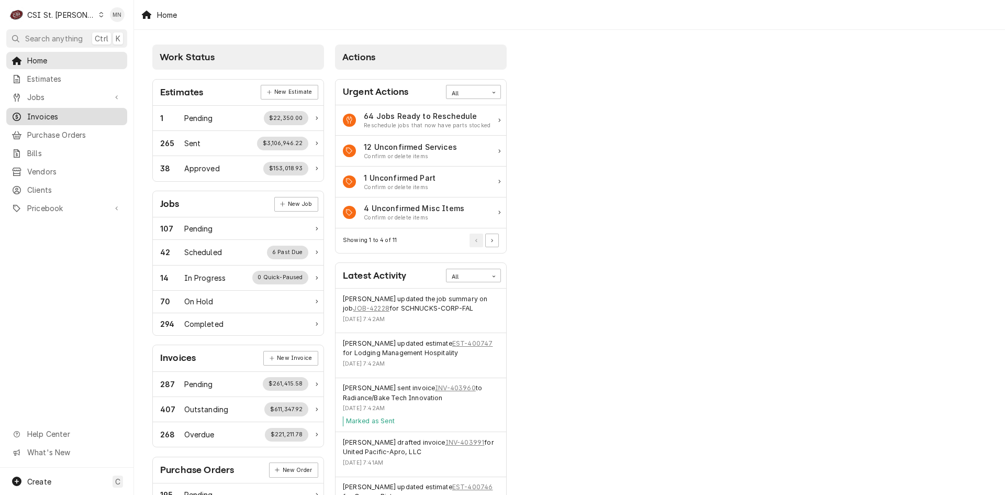
click at [65, 116] on span "Invoices" at bounding box center [74, 116] width 95 height 11
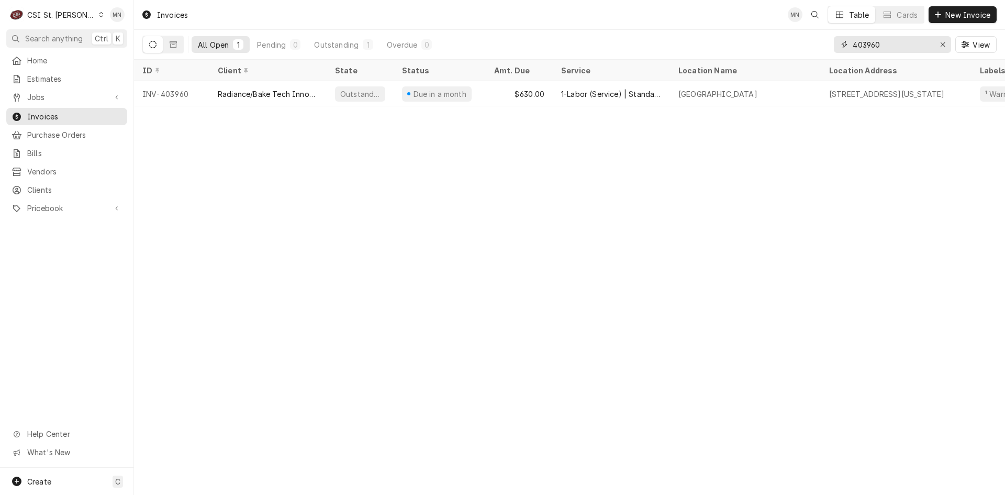
drag, startPoint x: 879, startPoint y: 48, endPoint x: 798, endPoint y: 46, distance: 81.7
click at [798, 46] on div "All Open 1 Pending 0 Outstanding 1 Overdue 0 403960 View" at bounding box center [569, 44] width 854 height 29
type input "403669"
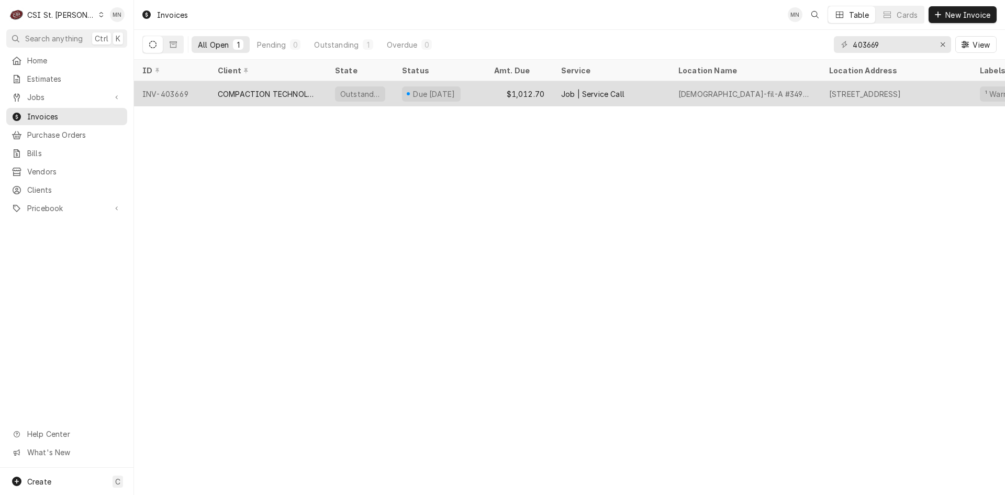
click at [231, 89] on div "COMPACTION TECHNOLOGIES" at bounding box center [268, 93] width 100 height 11
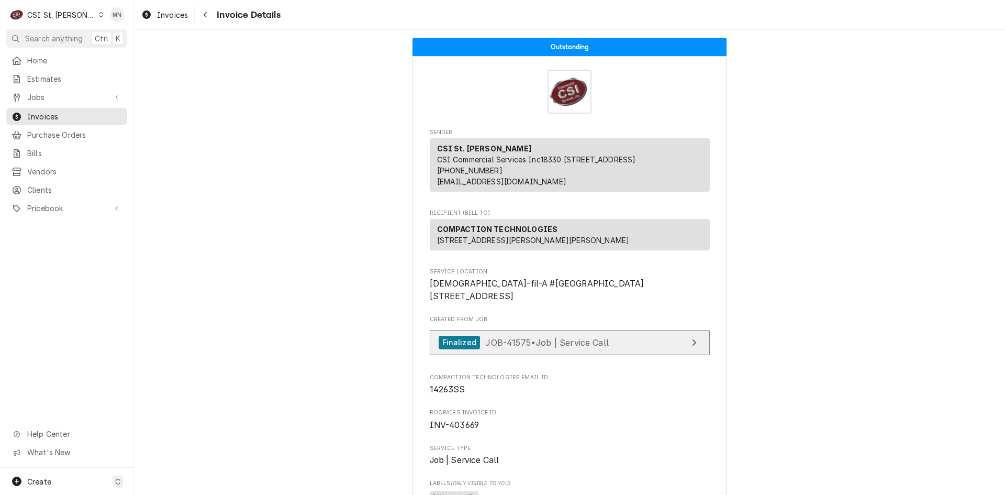
click at [559, 347] on span "JOB-41575 • Job | Service Call" at bounding box center [547, 341] width 124 height 10
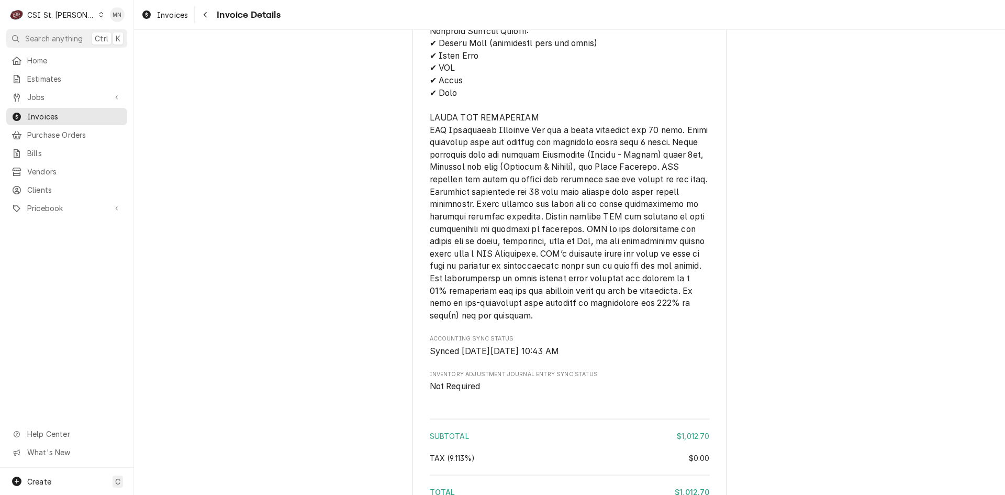
scroll to position [1832, 0]
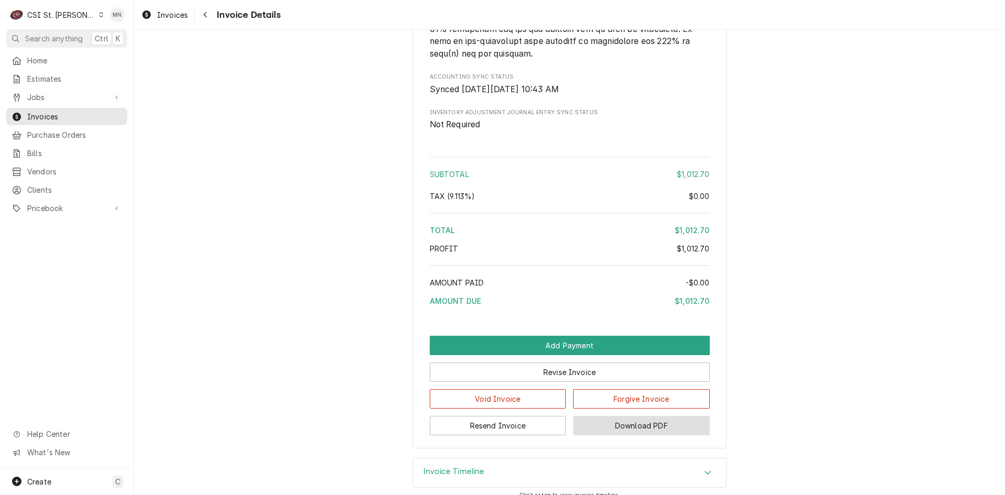
click at [649, 435] on button "Download PDF" at bounding box center [641, 425] width 137 height 19
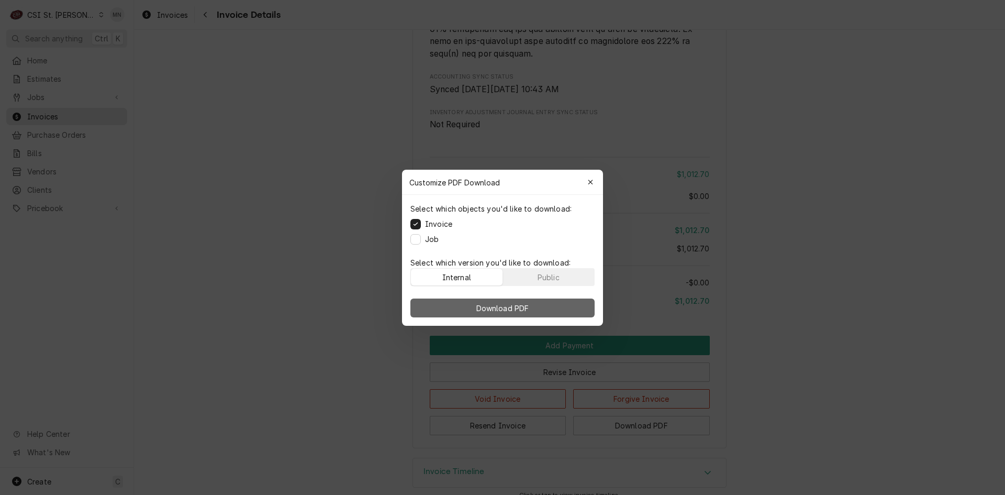
click at [519, 310] on span "Download PDF" at bounding box center [502, 307] width 57 height 11
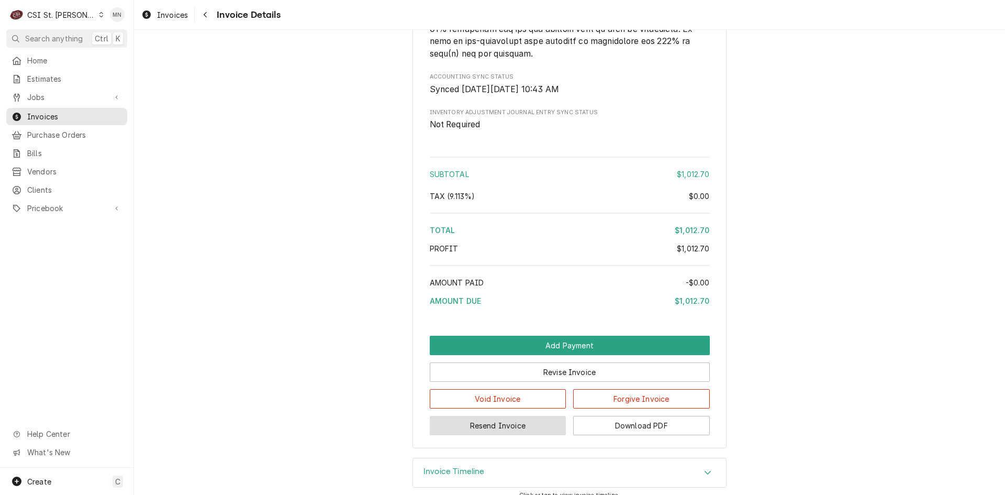
click at [498, 435] on button "Resend Invoice" at bounding box center [498, 425] width 137 height 19
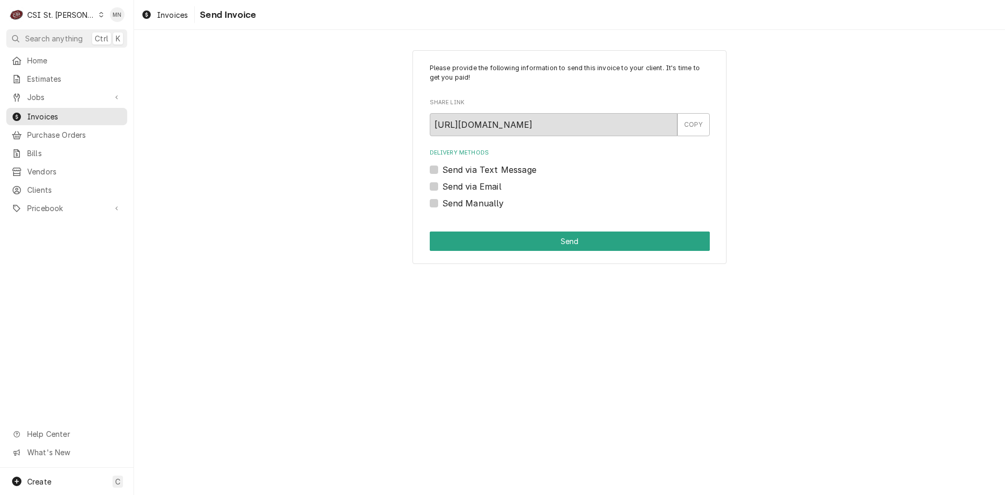
click at [442, 187] on label "Send via Email" at bounding box center [471, 186] width 59 height 13
click at [442, 187] on input "Send via Email" at bounding box center [582, 191] width 280 height 23
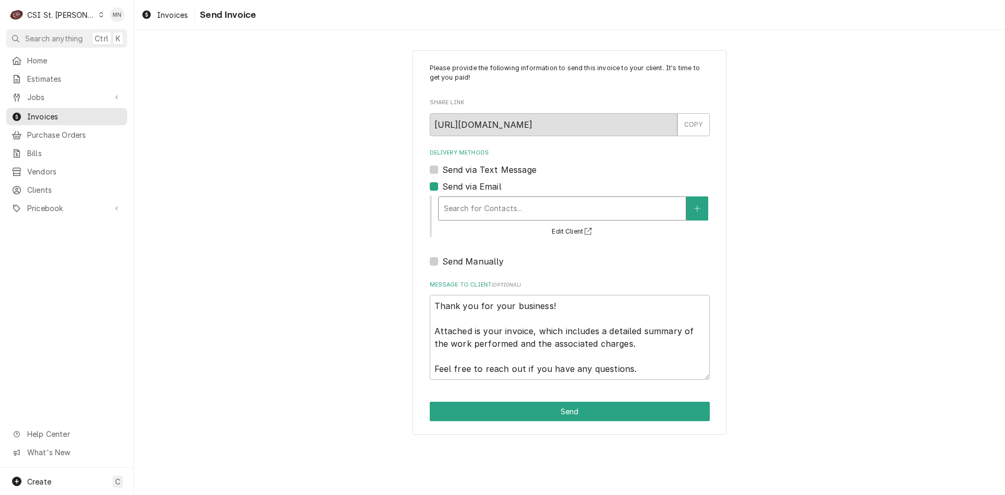
click at [483, 206] on div "Delivery Methods" at bounding box center [562, 208] width 237 height 19
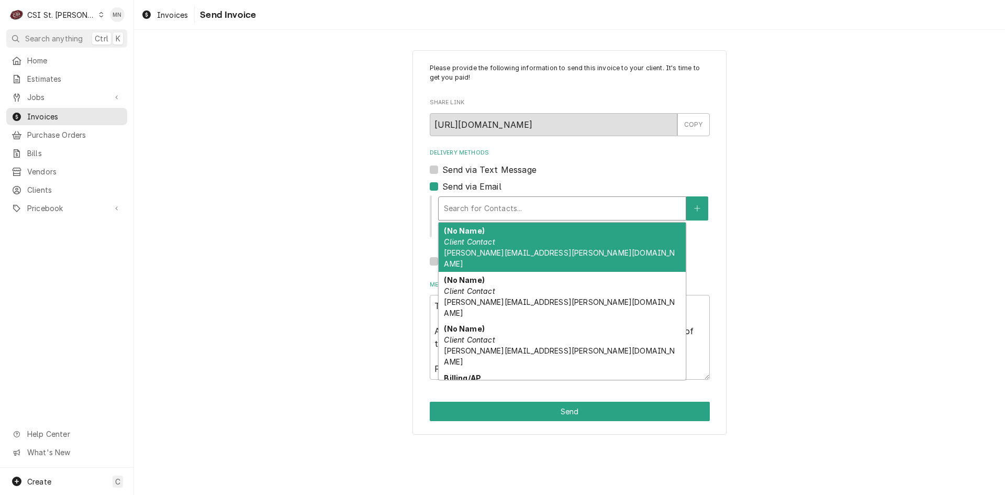
click at [431, 178] on div "Delivery Methods Send via Text Message Send via Email 4 results available. Use …" at bounding box center [570, 208] width 280 height 119
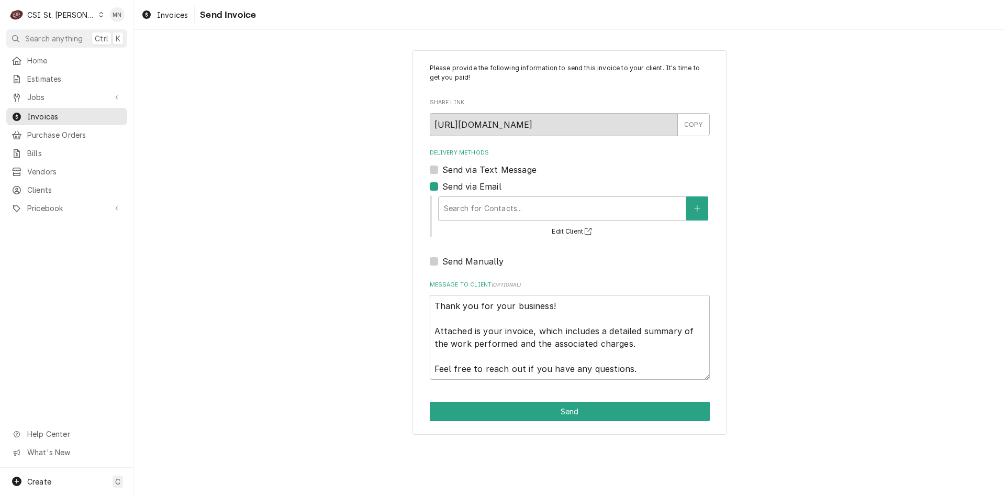
click at [442, 185] on label "Send via Email" at bounding box center [471, 186] width 59 height 13
click at [442, 185] on input "Send via Email" at bounding box center [582, 191] width 280 height 23
checkbox input "false"
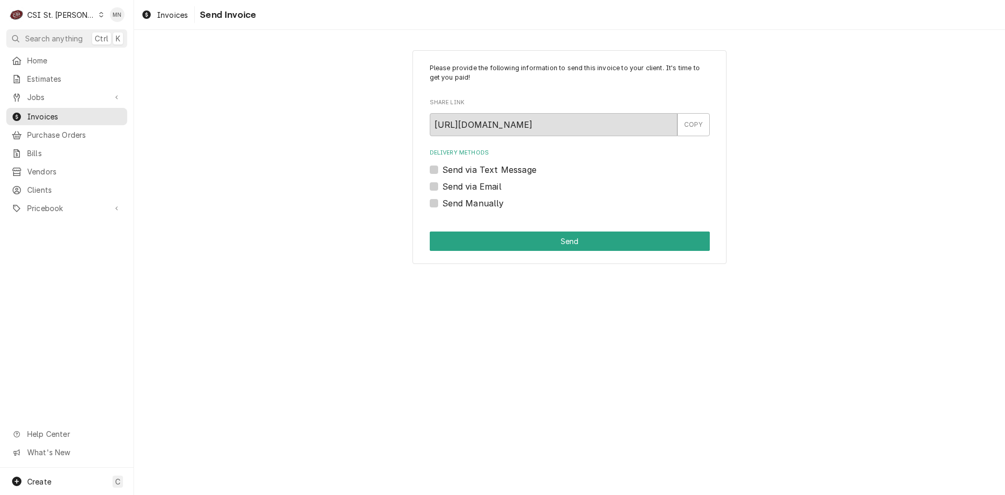
click at [442, 205] on label "Send Manually" at bounding box center [473, 203] width 62 height 13
click at [442, 205] on input "Send Manually" at bounding box center [582, 208] width 280 height 23
checkbox input "true"
click at [569, 238] on button "Send" at bounding box center [570, 240] width 280 height 19
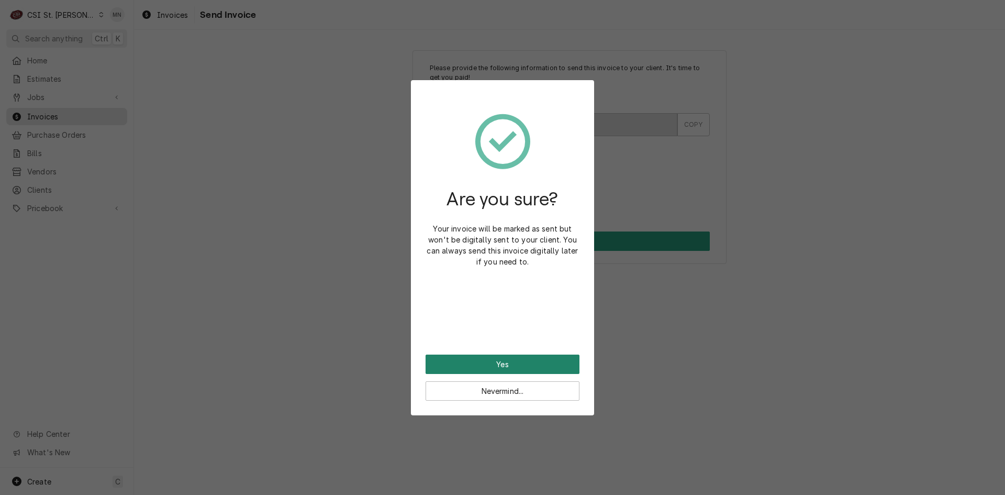
click at [511, 362] on button "Yes" at bounding box center [502, 363] width 154 height 19
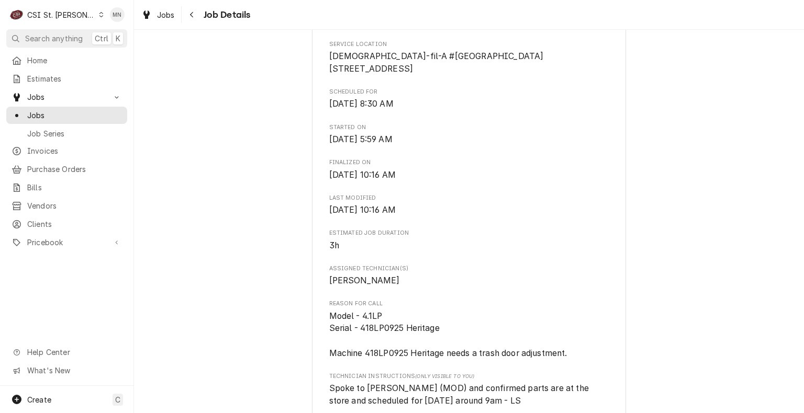
scroll to position [187, 0]
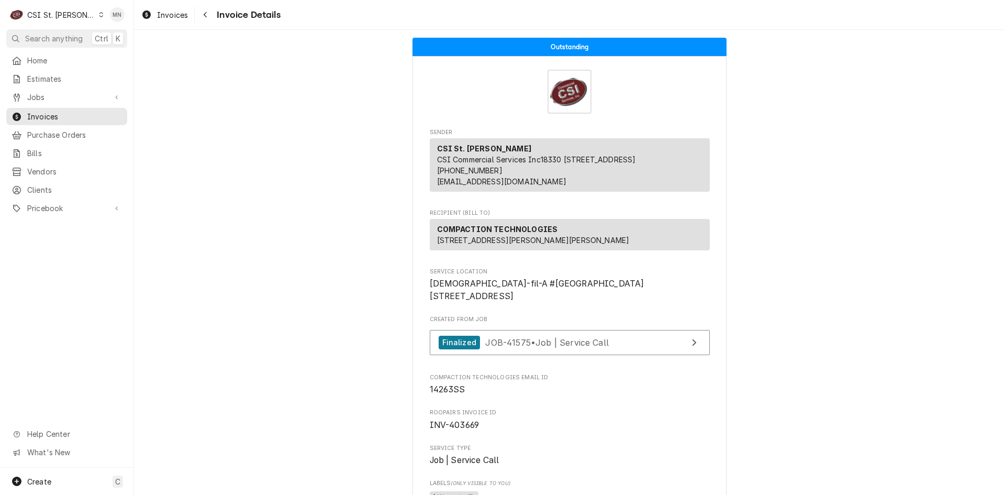
drag, startPoint x: 74, startPoint y: 256, endPoint x: 78, endPoint y: 234, distance: 22.5
click at [74, 256] on div "Home Estimates Jobs Jobs Job Series Invoices Purchase Orders Bills Vendors Clie…" at bounding box center [66, 260] width 133 height 416
click at [60, 10] on div "CSI St. Louis" at bounding box center [61, 14] width 68 height 11
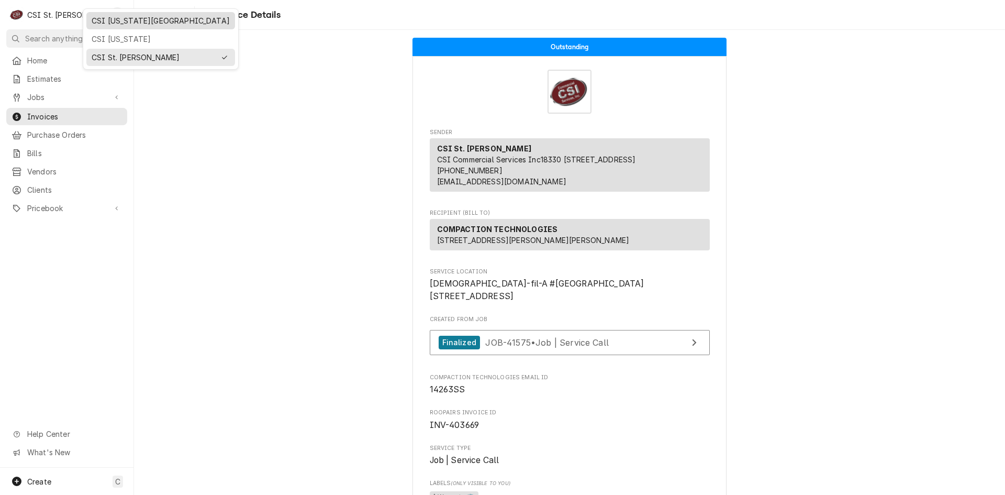
click at [106, 16] on div "CSI [US_STATE][GEOGRAPHIC_DATA]" at bounding box center [161, 20] width 138 height 11
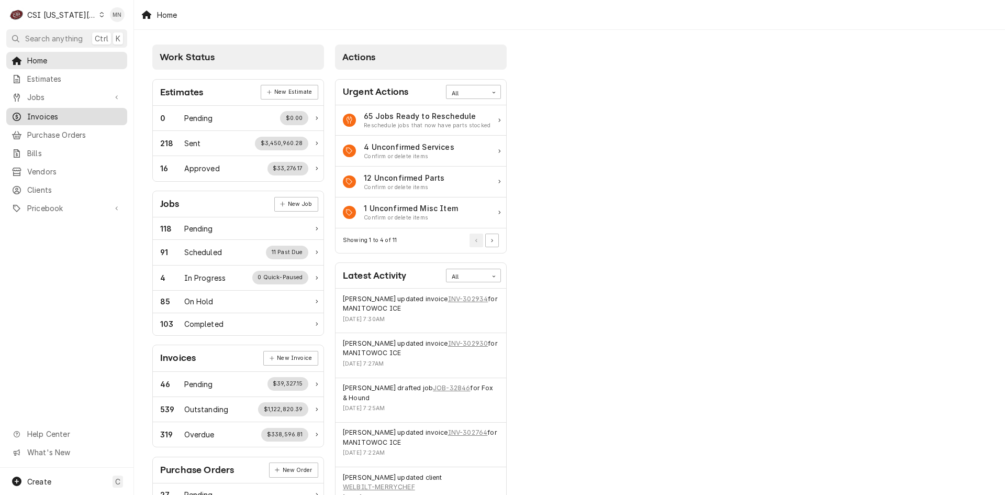
click at [54, 116] on span "Invoices" at bounding box center [74, 116] width 95 height 11
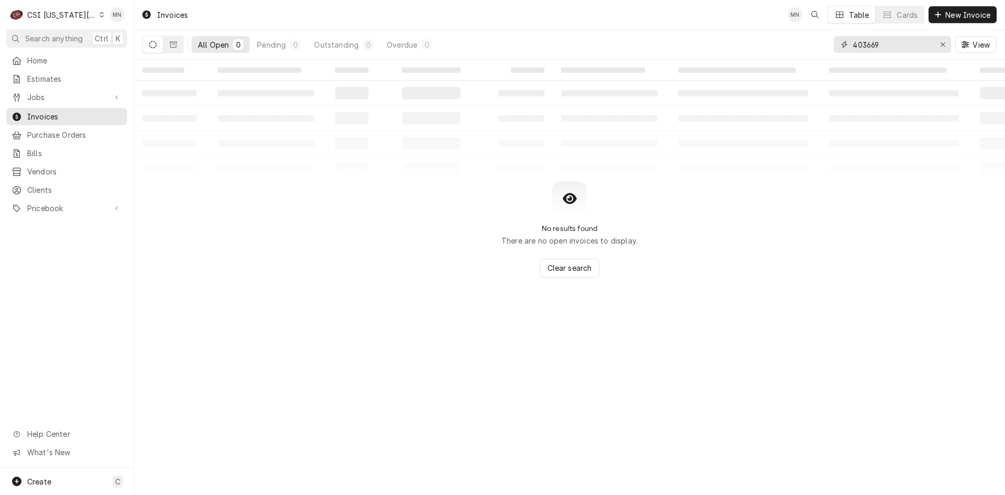
click at [929, 47] on input "403669" at bounding box center [891, 44] width 78 height 17
drag, startPoint x: 916, startPoint y: 46, endPoint x: 774, endPoint y: 47, distance: 141.8
click at [774, 47] on div "All Open 0 Pending 0 Outstanding 0 Overdue 0 403669 View" at bounding box center [569, 44] width 854 height 29
type input "303354"
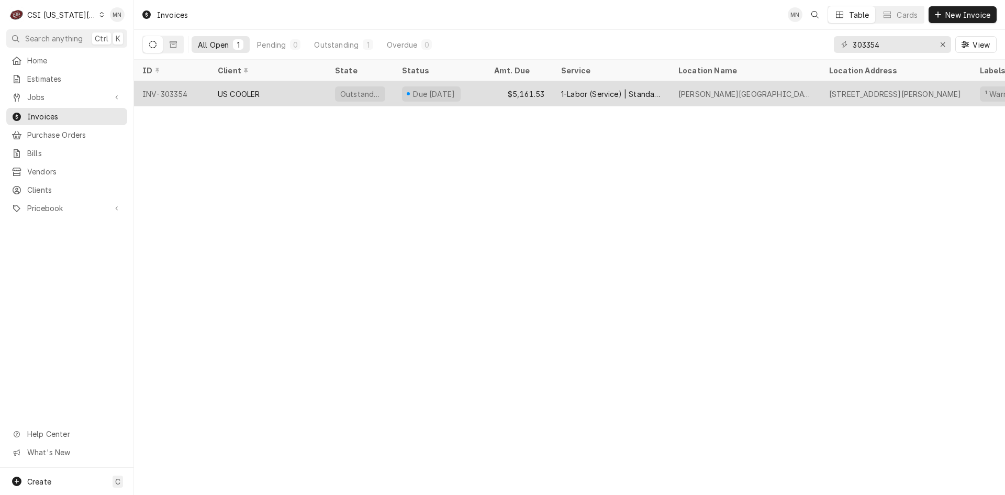
click at [259, 99] on div "US COOLER" at bounding box center [267, 93] width 117 height 25
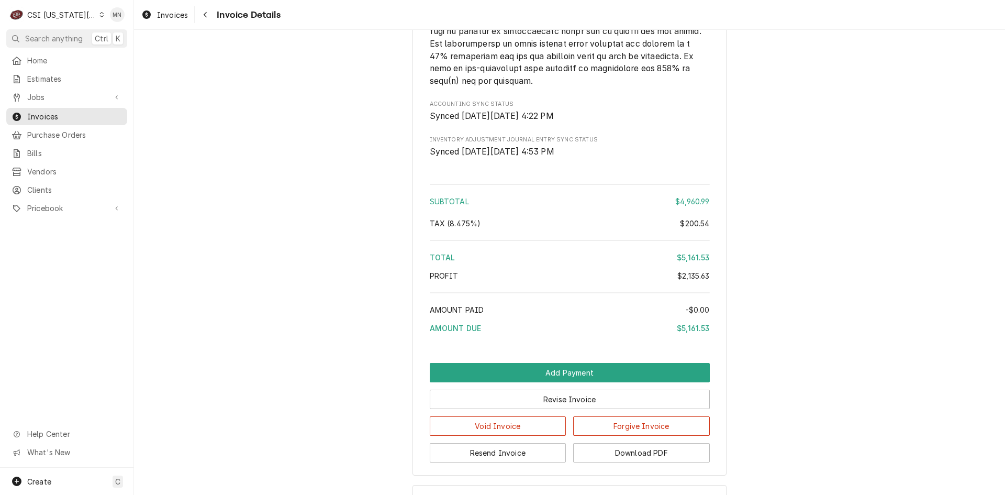
scroll to position [3437, 0]
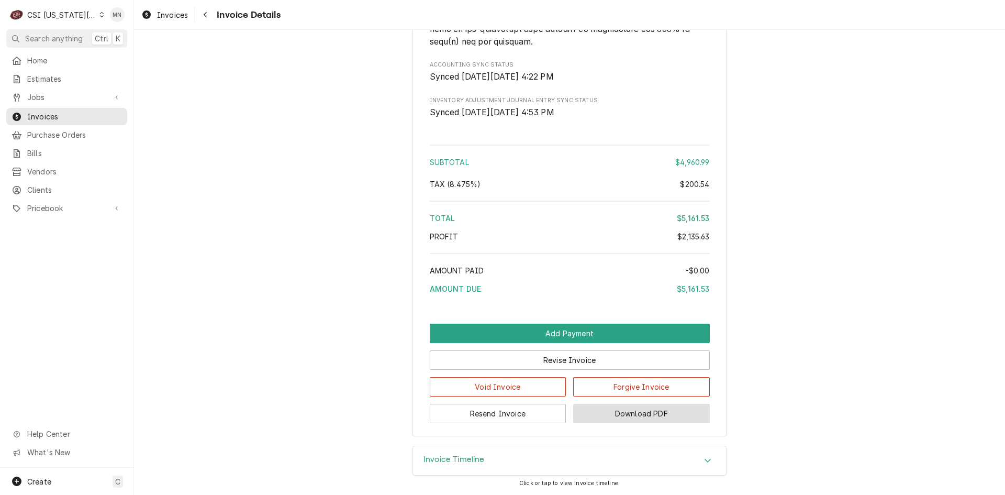
click at [632, 411] on button "Download PDF" at bounding box center [641, 412] width 137 height 19
click at [299, 12] on div "Invoices Invoice Details" at bounding box center [569, 14] width 871 height 29
click at [486, 410] on button "Resend Invoice" at bounding box center [498, 412] width 137 height 19
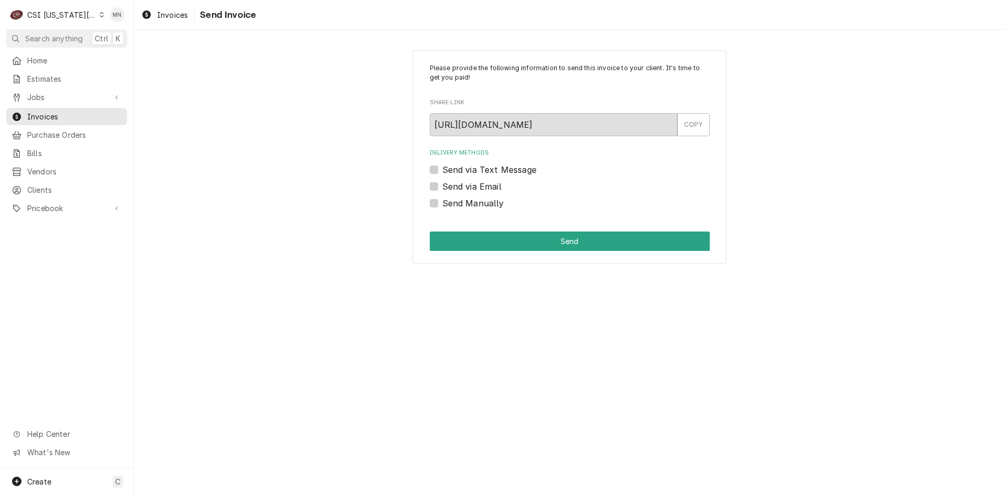
drag, startPoint x: 436, startPoint y: 184, endPoint x: 443, endPoint y: 185, distance: 6.5
click at [442, 183] on label "Send via Email" at bounding box center [471, 186] width 59 height 13
click at [442, 183] on input "Send via Email" at bounding box center [582, 191] width 280 height 23
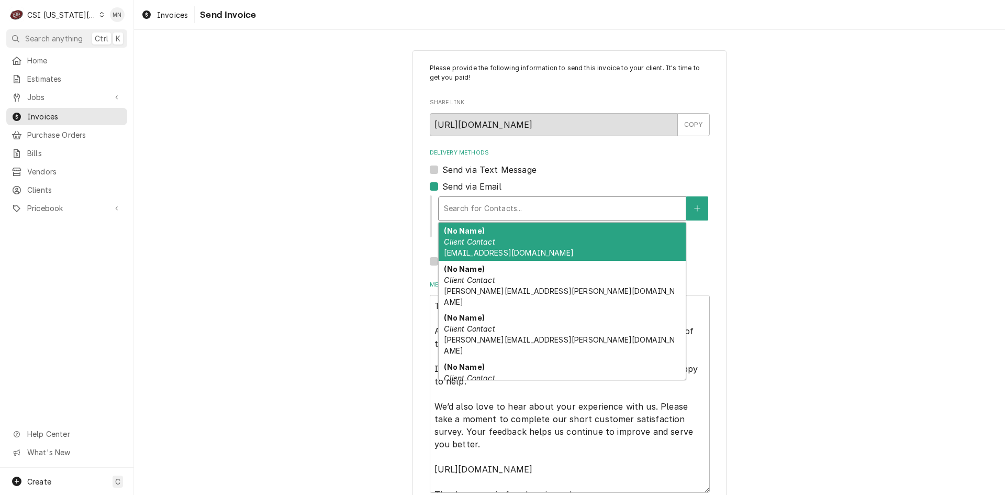
click at [469, 205] on div "Delivery Methods" at bounding box center [562, 208] width 237 height 19
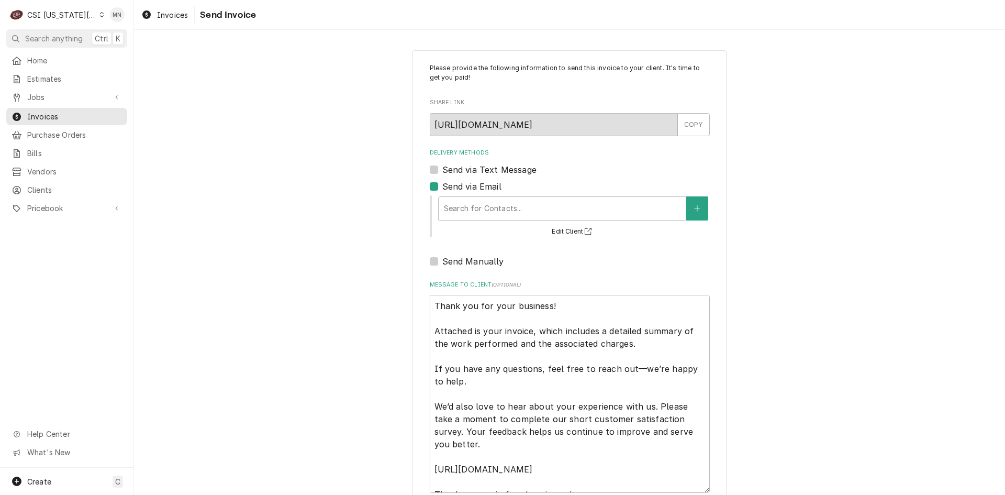
click at [442, 185] on label "Send via Email" at bounding box center [471, 186] width 59 height 13
click at [442, 185] on input "Send via Email" at bounding box center [582, 191] width 280 height 23
checkbox input "false"
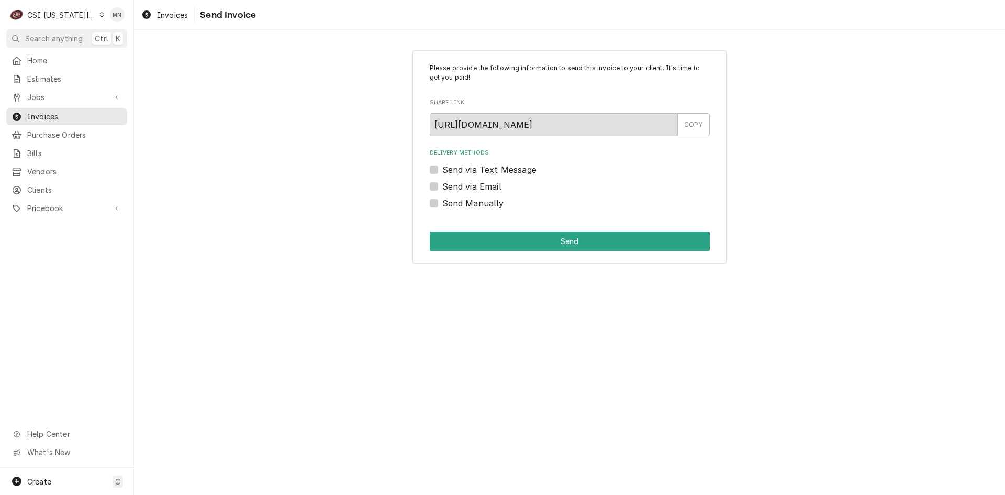
click at [442, 200] on label "Send Manually" at bounding box center [473, 203] width 62 height 13
click at [442, 200] on input "Send Manually" at bounding box center [582, 208] width 280 height 23
checkbox input "true"
click at [532, 239] on button "Send" at bounding box center [570, 240] width 280 height 19
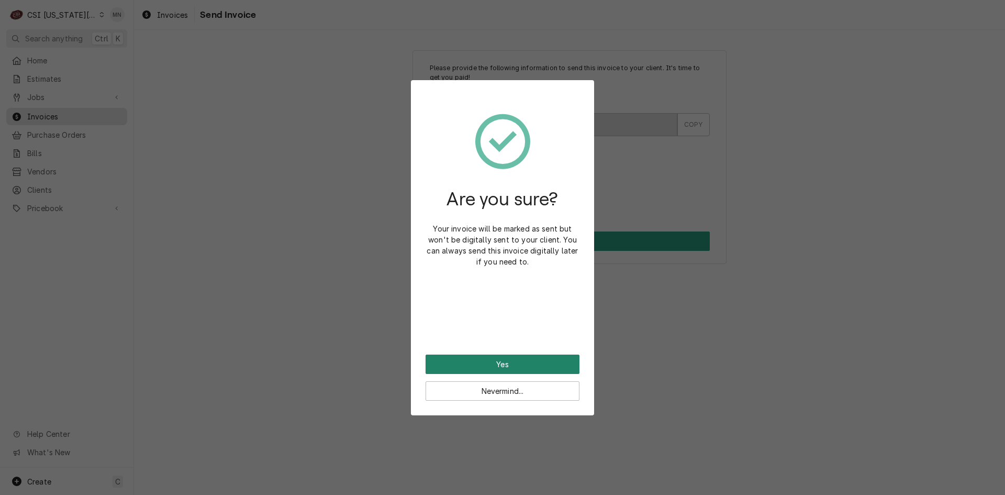
click at [502, 361] on button "Yes" at bounding box center [502, 363] width 154 height 19
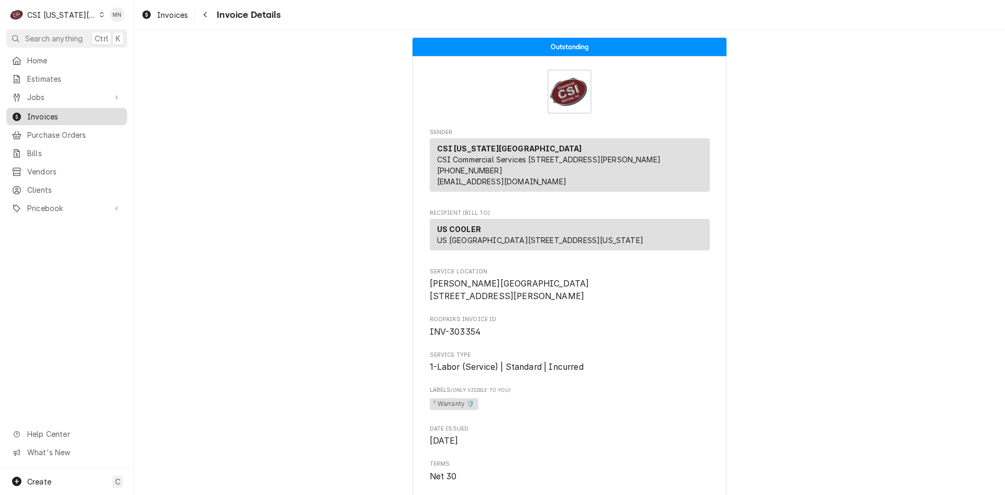
drag, startPoint x: 44, startPoint y: 111, endPoint x: 50, endPoint y: 110, distance: 5.3
click at [44, 111] on span "Invoices" at bounding box center [74, 116] width 95 height 11
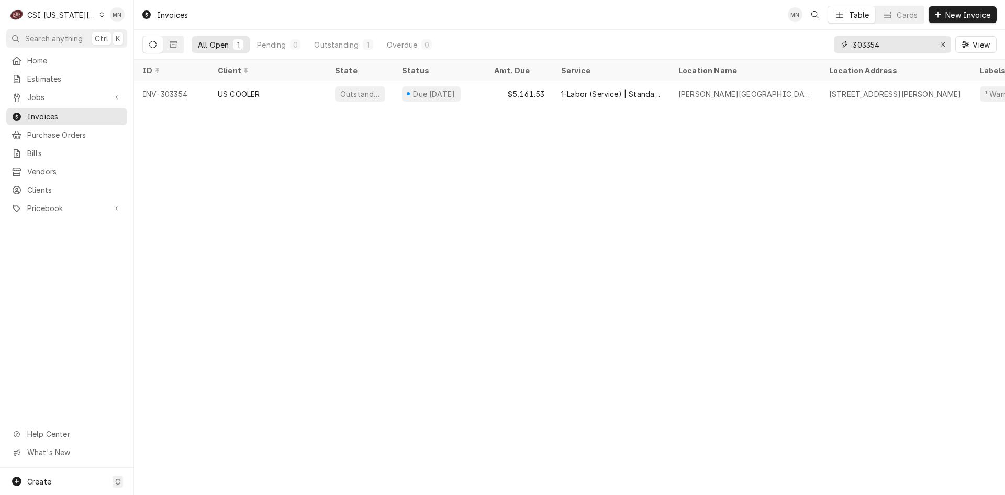
drag, startPoint x: 905, startPoint y: 49, endPoint x: 751, endPoint y: 45, distance: 153.9
click at [751, 45] on div "All Open 1 Pending 0 Outstanding 1 Overdue 0 303354 View" at bounding box center [569, 44] width 854 height 29
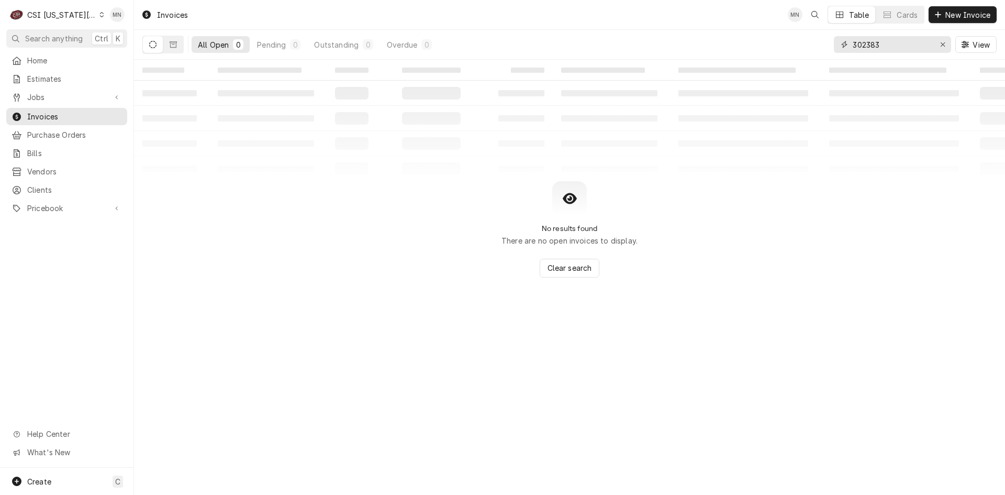
drag, startPoint x: 880, startPoint y: 44, endPoint x: 788, endPoint y: 46, distance: 92.7
click at [782, 49] on div "All Open 0 Pending 0 Outstanding 0 Overdue 0 302383 View" at bounding box center [569, 44] width 854 height 29
type input "303283"
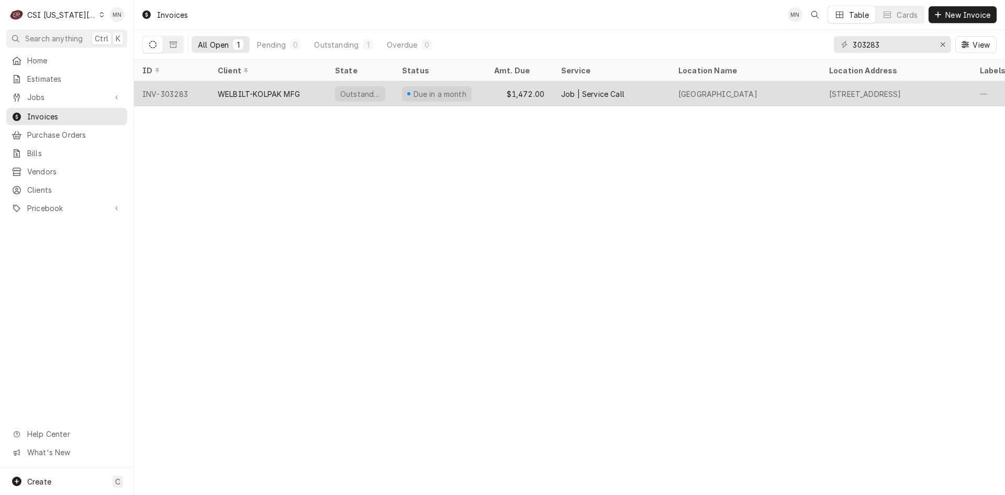
click at [259, 99] on div "WELBILT-KOLPAK MFG" at bounding box center [267, 93] width 117 height 25
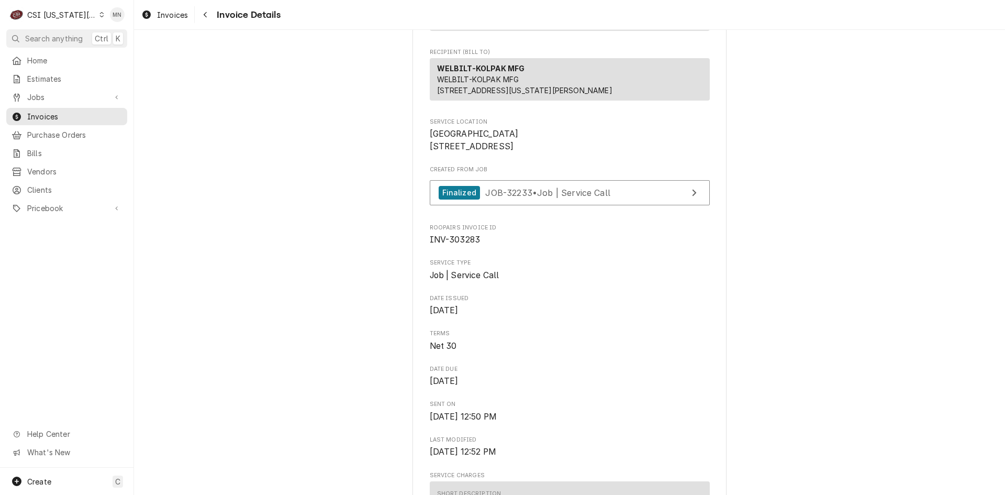
scroll to position [52, 0]
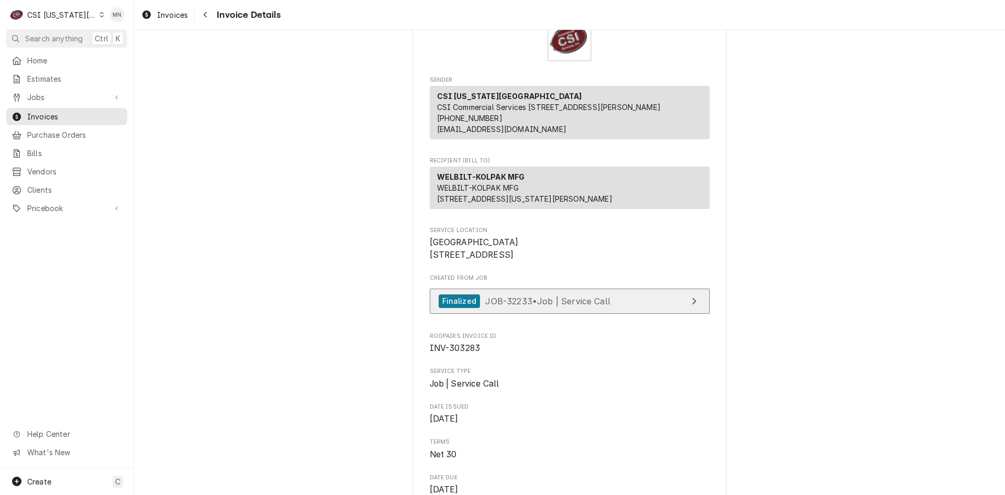
click at [548, 306] on span "JOB-32233 • Job | Service Call" at bounding box center [547, 300] width 125 height 10
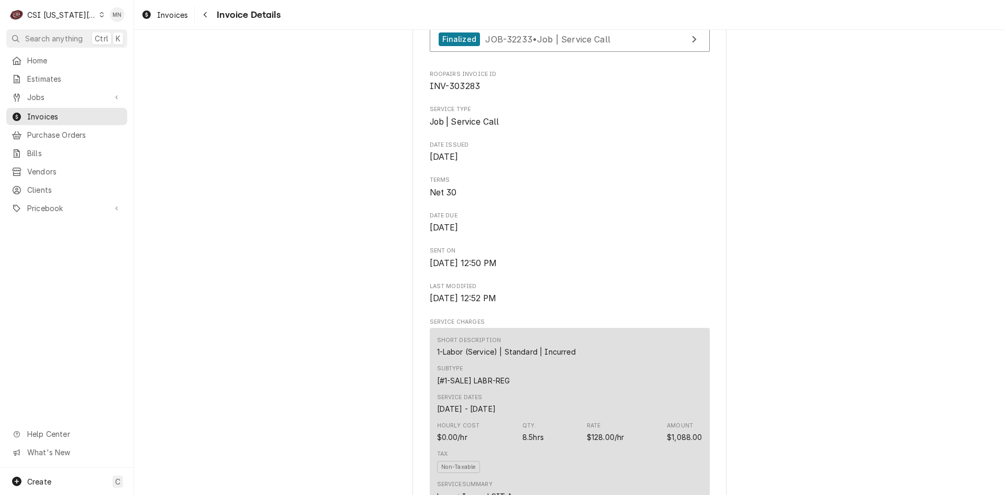
scroll to position [576, 0]
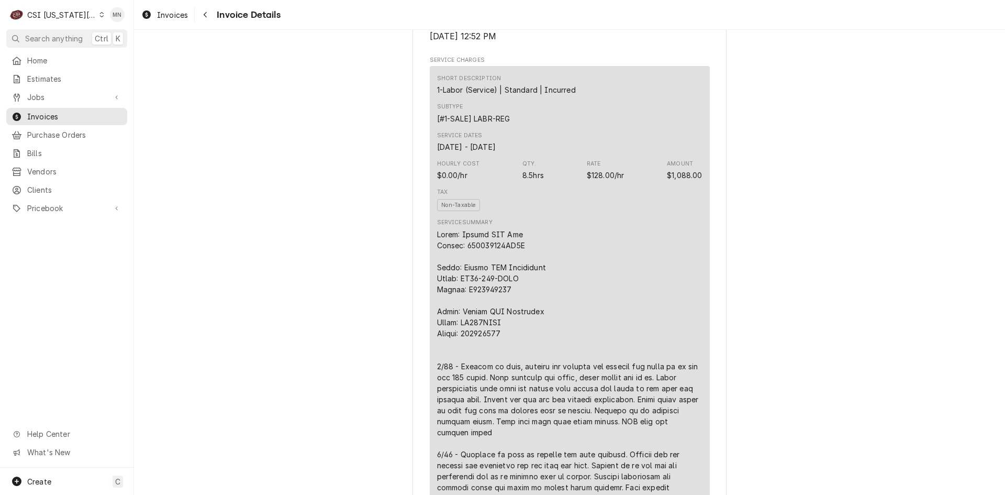
click at [499, 278] on div "Line Item" at bounding box center [569, 432] width 265 height 407
drag, startPoint x: 491, startPoint y: 278, endPoint x: 454, endPoint y: 280, distance: 37.2
click at [454, 280] on div "Line Item" at bounding box center [569, 432] width 265 height 407
click at [472, 287] on div "Line Item" at bounding box center [569, 432] width 265 height 407
drag, startPoint x: 458, startPoint y: 280, endPoint x: 492, endPoint y: 279, distance: 34.0
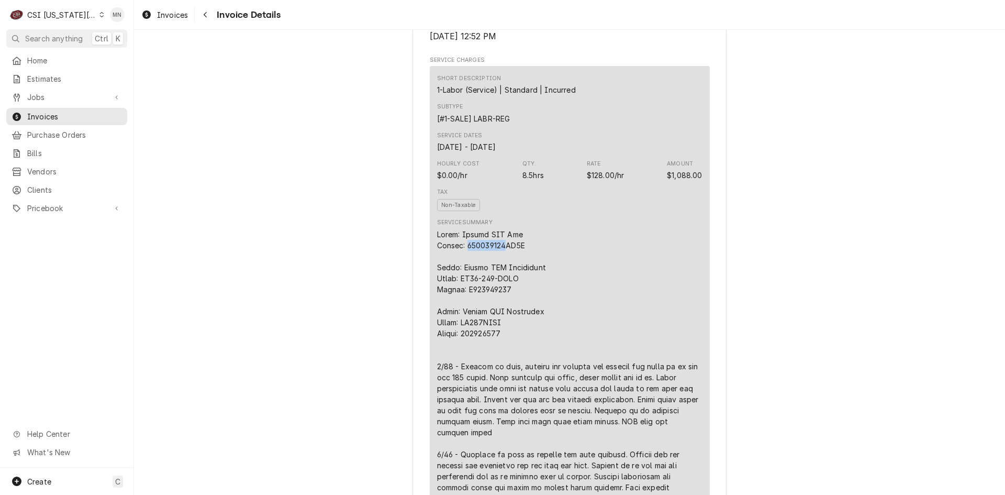
click at [492, 279] on div "Line Item" at bounding box center [569, 432] width 265 height 407
copy div "410299611"
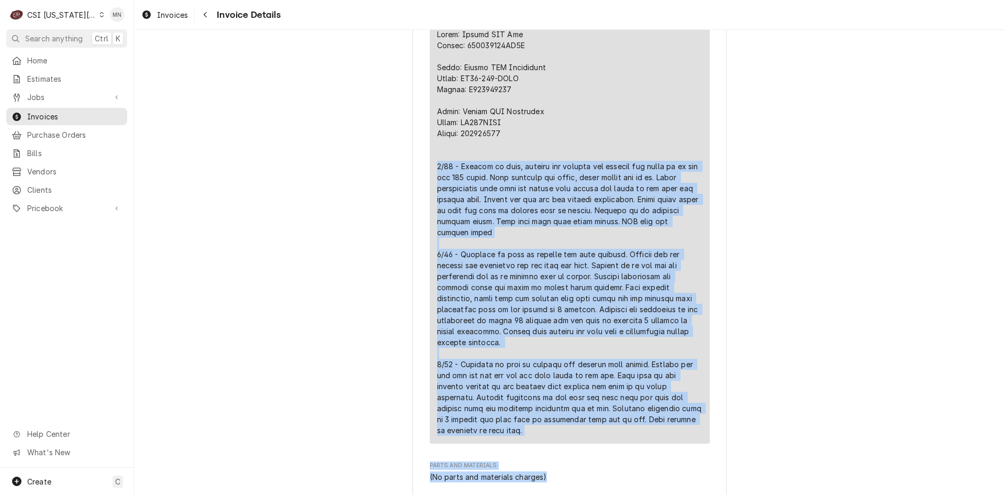
scroll to position [800, 0]
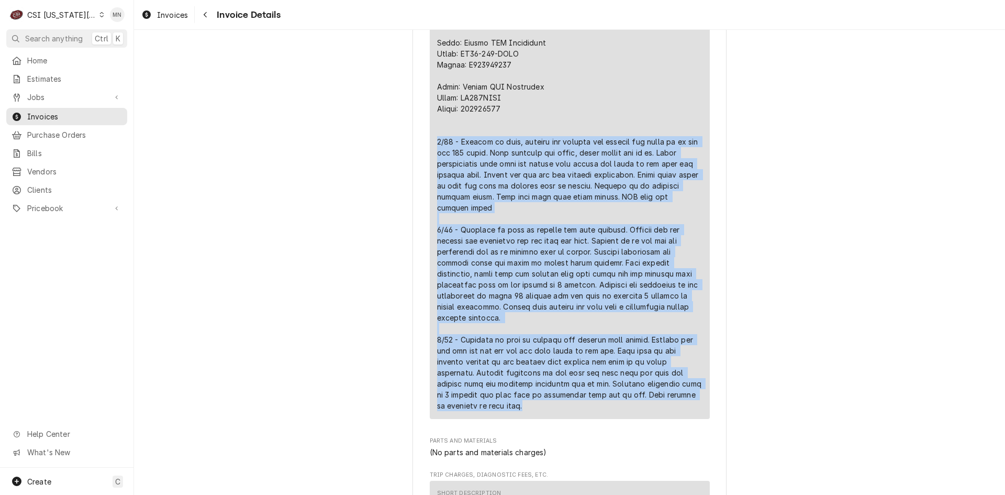
drag, startPoint x: 431, startPoint y: 241, endPoint x: 608, endPoint y: 365, distance: 215.3
click at [660, 414] on div "Short Description 1-Labor (Service) | Standard | Incurred Subtype [#1-SALE] LAB…" at bounding box center [570, 129] width 280 height 577
copy div "8/20 - Arrived on site, removed the display and checked for power to it and had…"
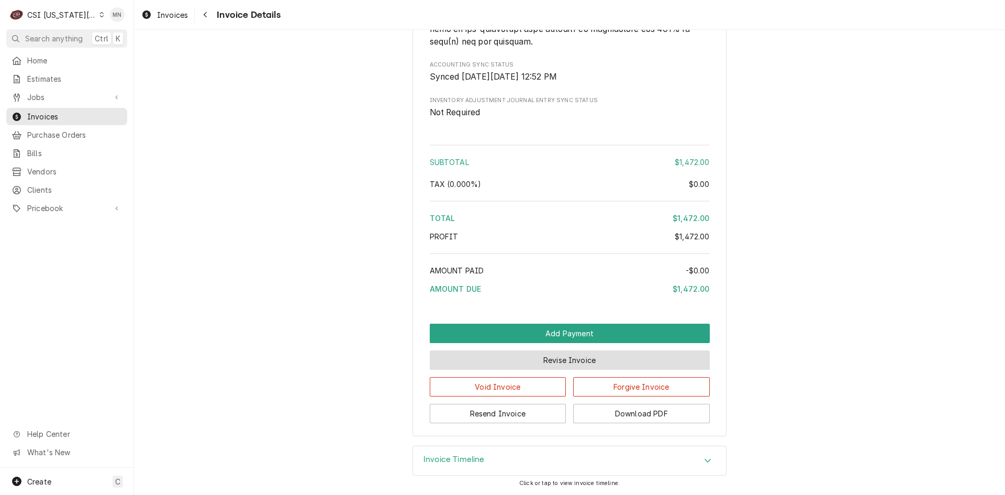
scroll to position [1975, 0]
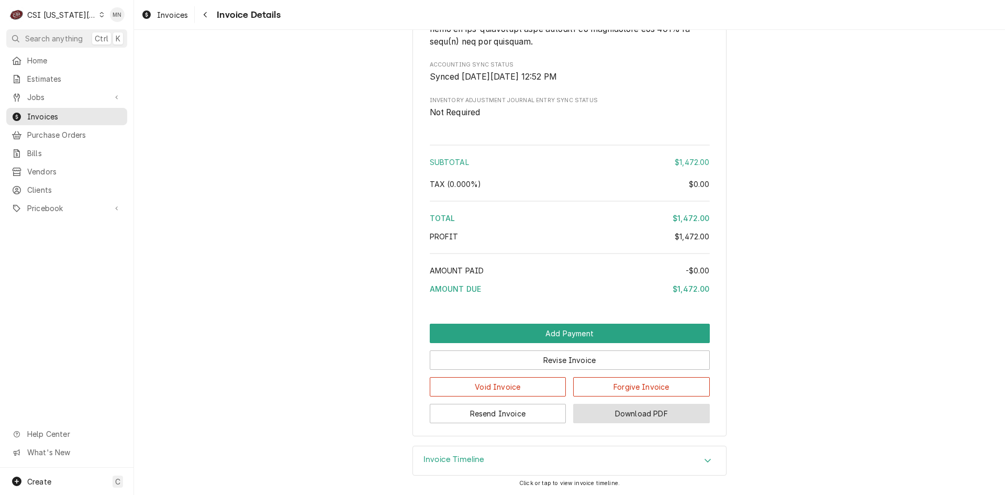
click at [644, 411] on button "Download PDF" at bounding box center [641, 412] width 137 height 19
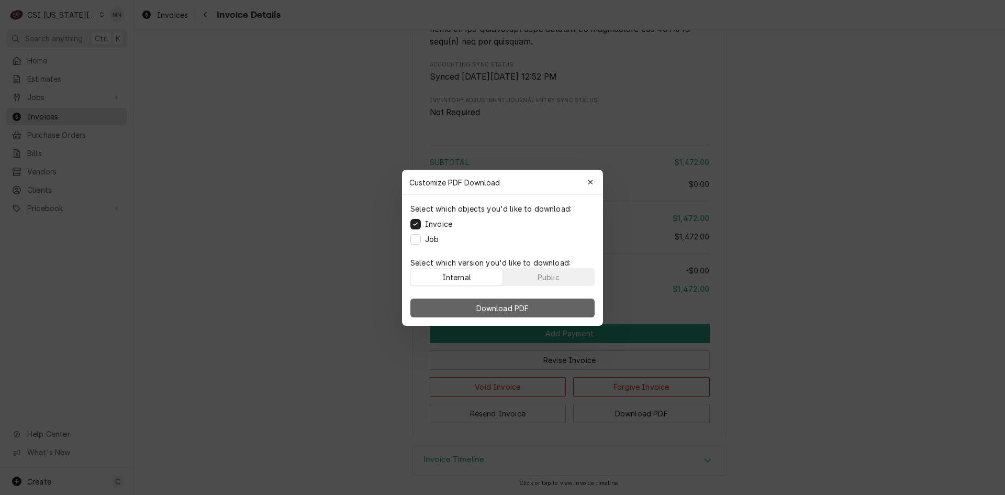
click at [508, 304] on span "Download PDF" at bounding box center [502, 307] width 57 height 11
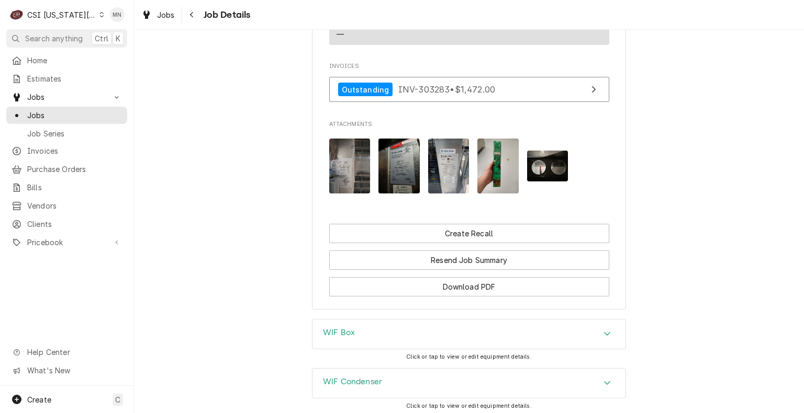
scroll to position [1256, 0]
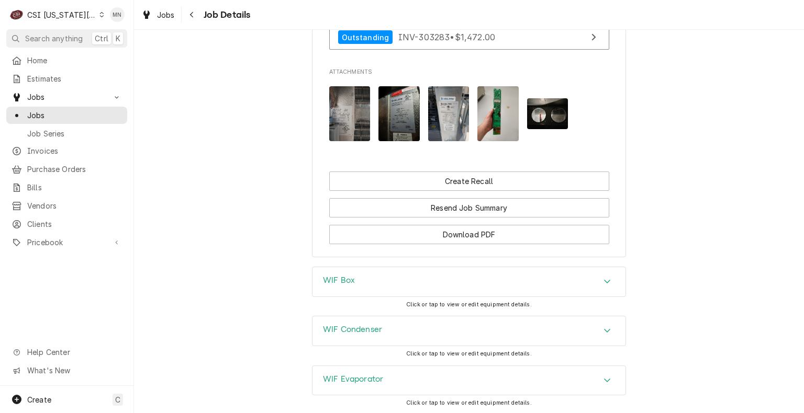
click at [437, 273] on div "WIF Box" at bounding box center [468, 281] width 313 height 29
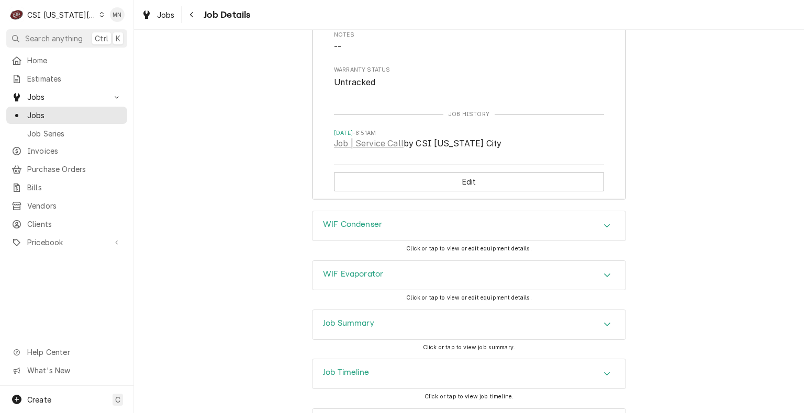
scroll to position [1715, 0]
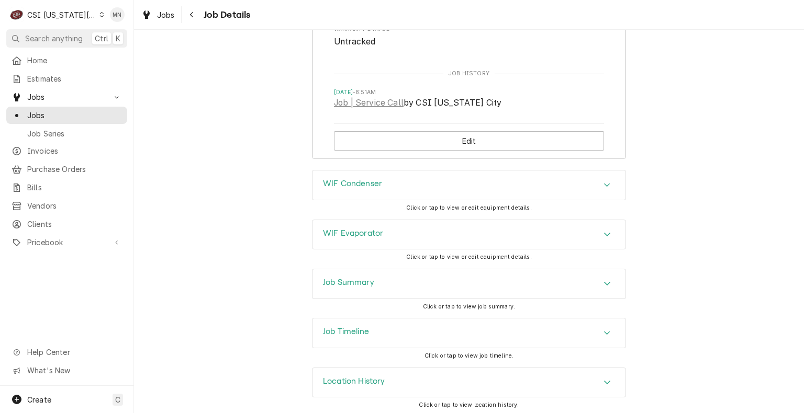
click at [406, 288] on div "Job Summary" at bounding box center [468, 284] width 313 height 29
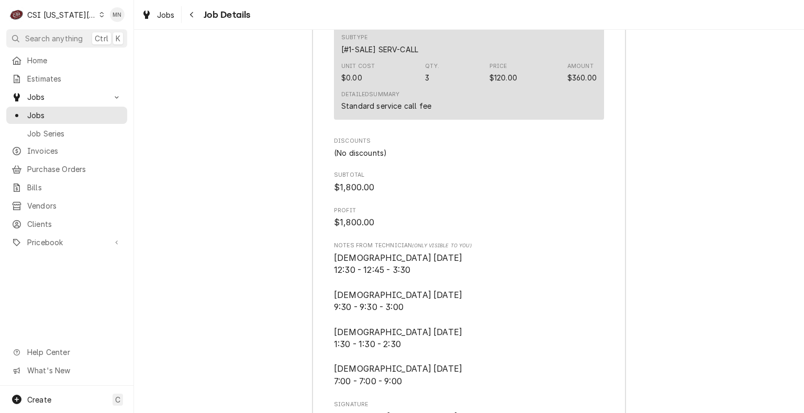
scroll to position [4489, 0]
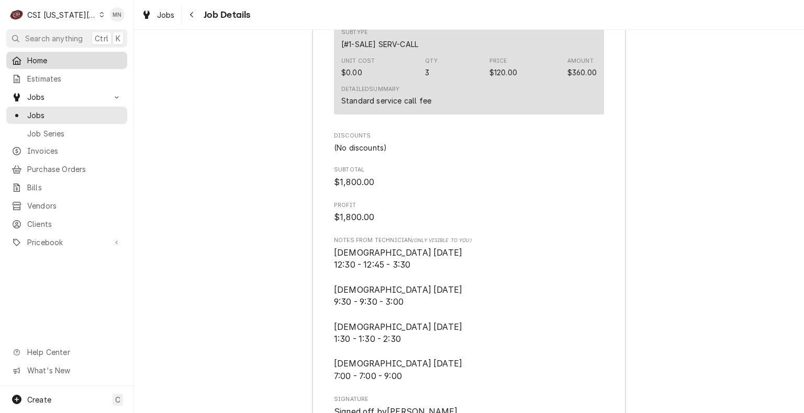
click at [21, 52] on link "Home" at bounding box center [66, 60] width 121 height 17
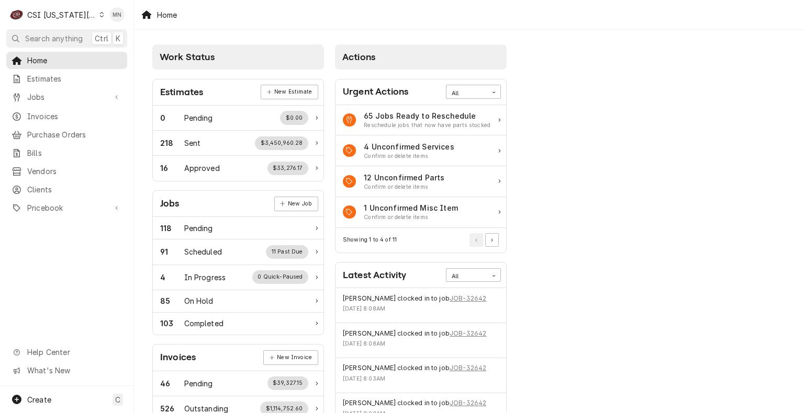
click at [54, 12] on div "CSI [US_STATE][GEOGRAPHIC_DATA]" at bounding box center [61, 14] width 69 height 11
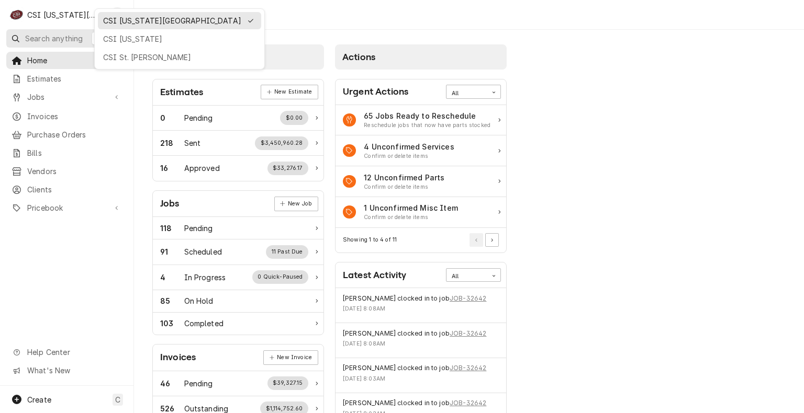
click at [116, 43] on div "CSI Kentucky" at bounding box center [179, 38] width 159 height 13
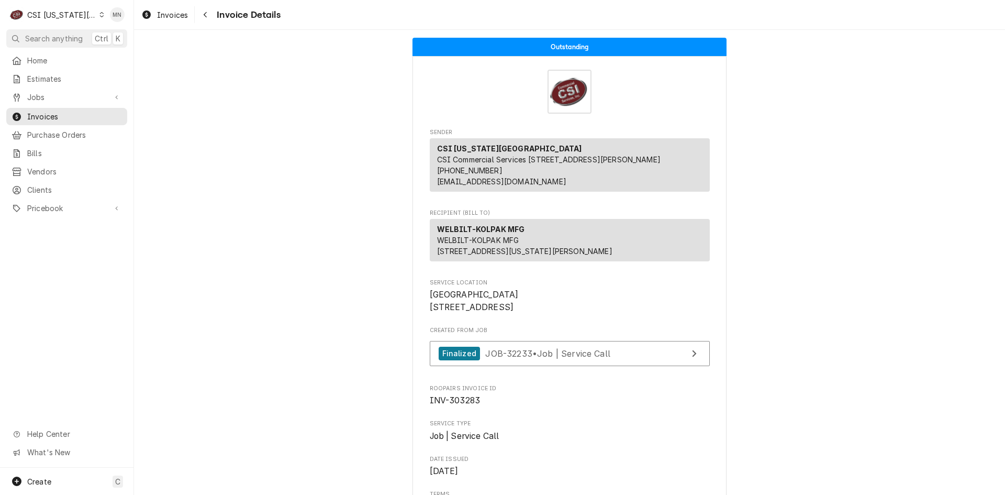
scroll to position [1975, 0]
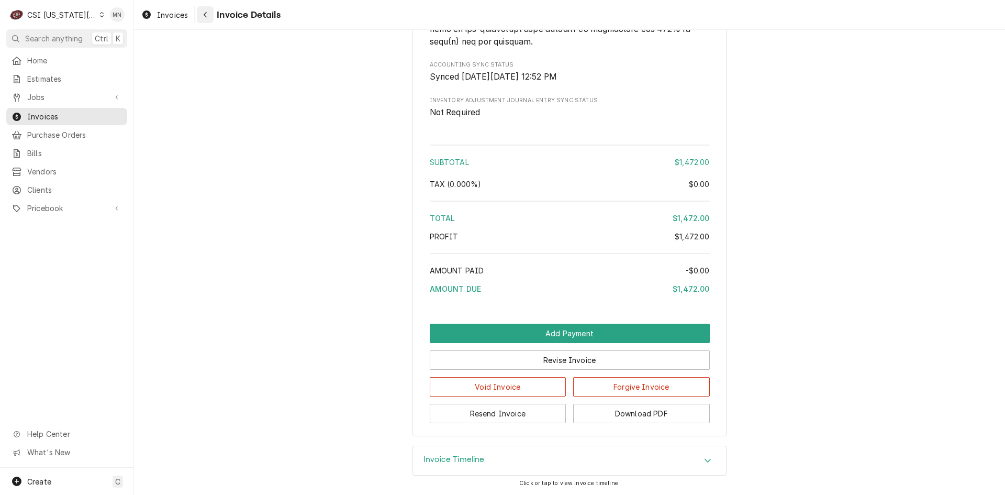
click at [204, 10] on div "Navigate back" at bounding box center [205, 14] width 10 height 10
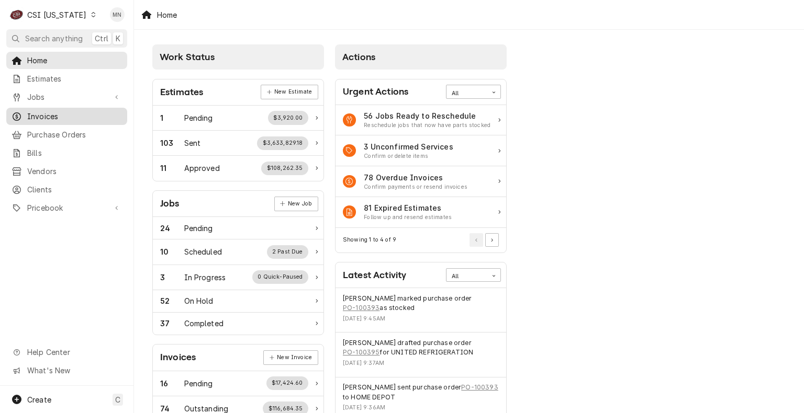
click at [52, 114] on span "Invoices" at bounding box center [74, 116] width 95 height 11
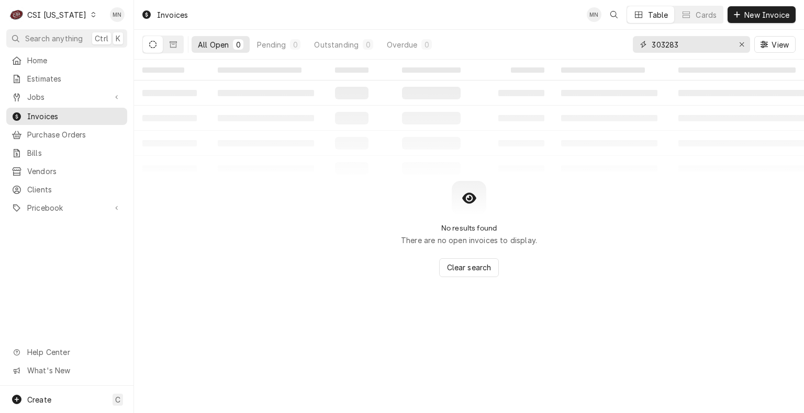
drag, startPoint x: 693, startPoint y: 40, endPoint x: 598, endPoint y: 39, distance: 95.3
click at [600, 40] on div "All Open 0 Pending 0 Outstanding 0 Overdue 0 303283 View" at bounding box center [468, 44] width 653 height 29
type input "100654"
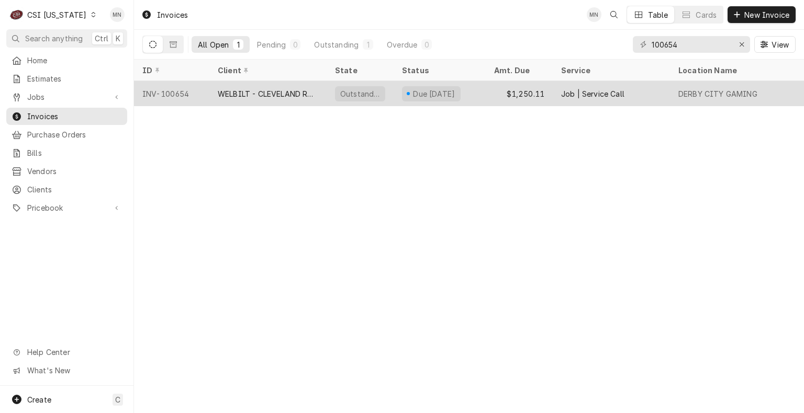
click at [249, 88] on div "WELBILT - CLEVELAND RANGE" at bounding box center [268, 93] width 100 height 11
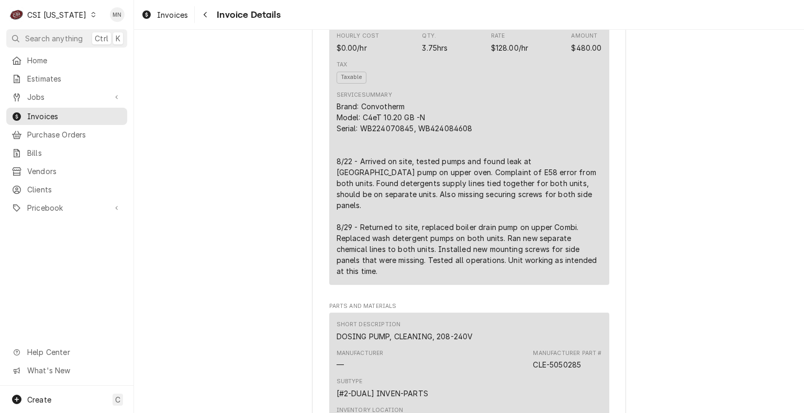
scroll to position [680, 0]
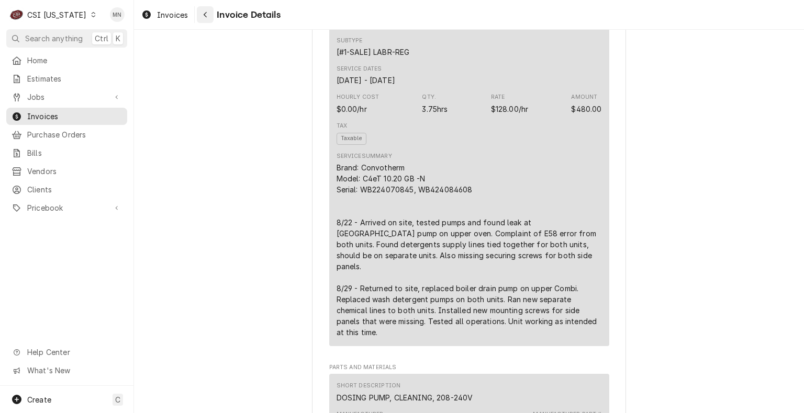
click at [200, 15] on div "Navigate back" at bounding box center [205, 14] width 10 height 10
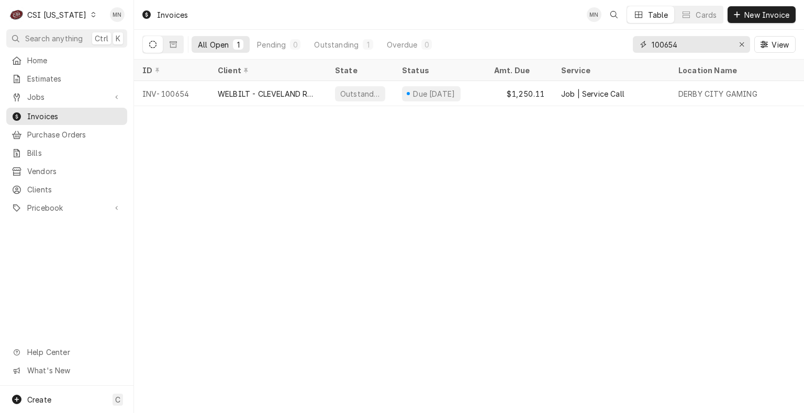
drag, startPoint x: 690, startPoint y: 45, endPoint x: 551, endPoint y: 47, distance: 139.2
click at [551, 47] on div "All Open 1 Pending 0 Outstanding 1 Overdue 0 100654 View" at bounding box center [468, 44] width 653 height 29
type input "100674"
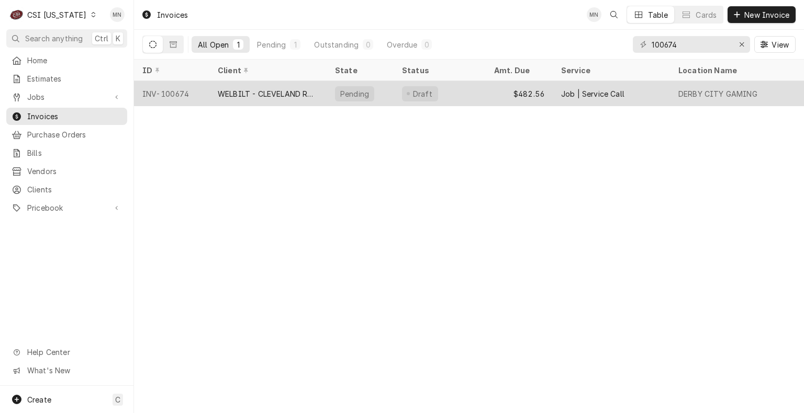
click at [286, 92] on div "WELBILT - CLEVELAND RANGE" at bounding box center [268, 93] width 100 height 11
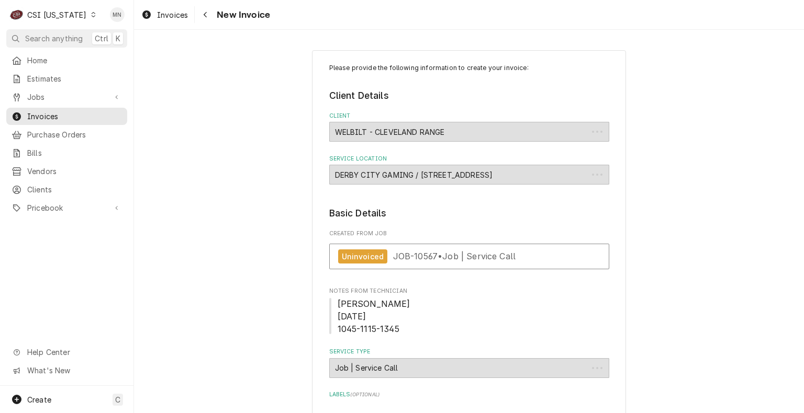
type textarea "x"
click at [214, 13] on span "New Invoice" at bounding box center [242, 15] width 57 height 14
click at [208, 16] on div "Navigate back" at bounding box center [205, 14] width 10 height 10
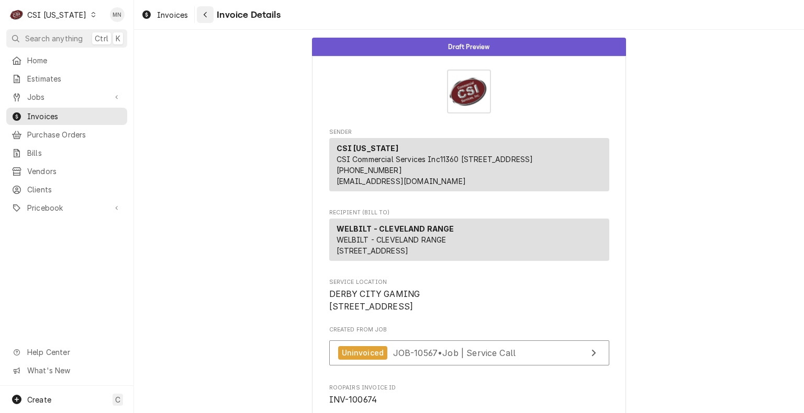
click at [211, 19] on button "Navigate back" at bounding box center [205, 14] width 17 height 17
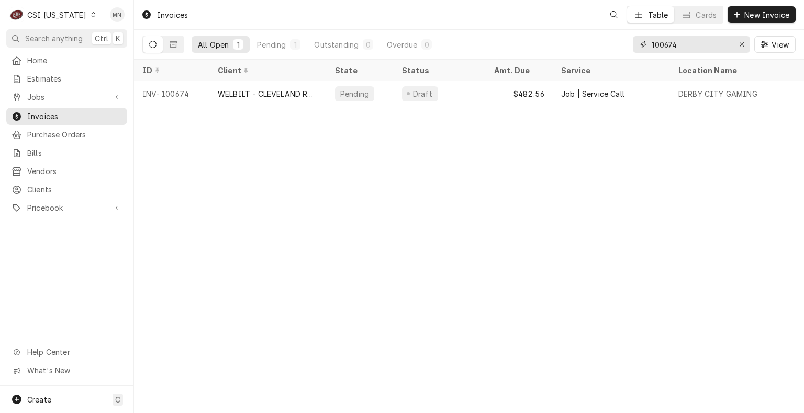
click at [688, 45] on input "100674" at bounding box center [691, 44] width 78 height 17
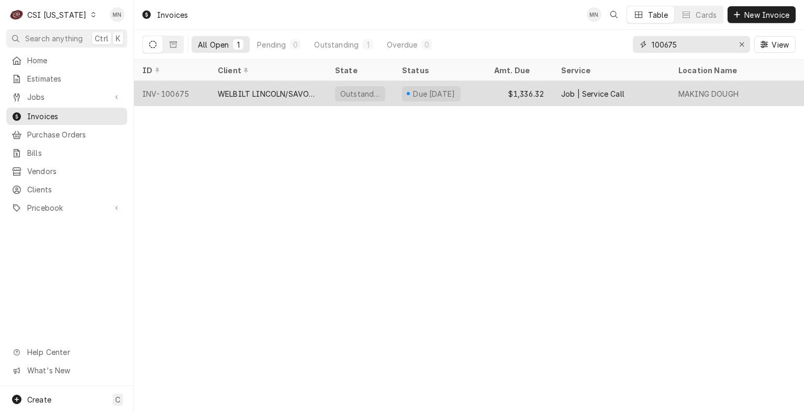
type input "100675"
click at [285, 100] on div "WELBILT LINCOLN/SAVORY/MERCO" at bounding box center [267, 93] width 117 height 25
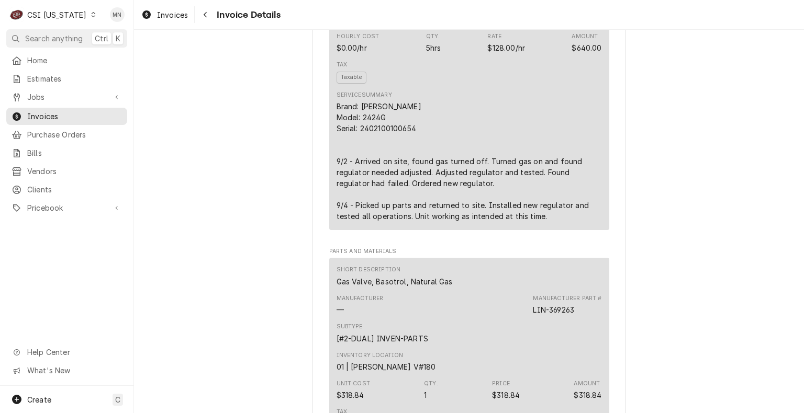
scroll to position [837, 0]
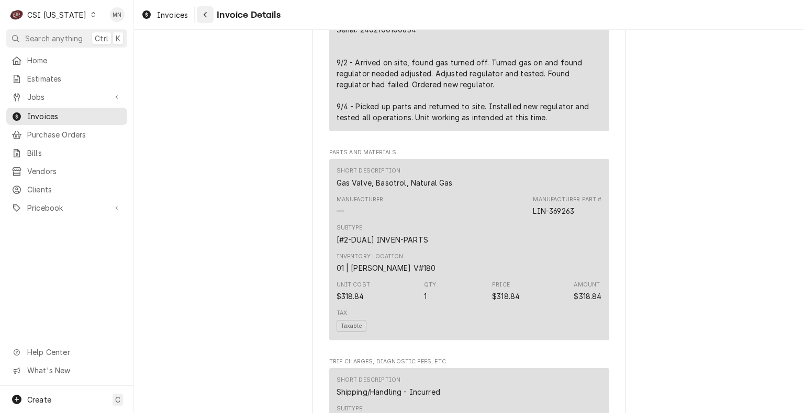
click at [209, 17] on div "Navigate back" at bounding box center [205, 14] width 10 height 10
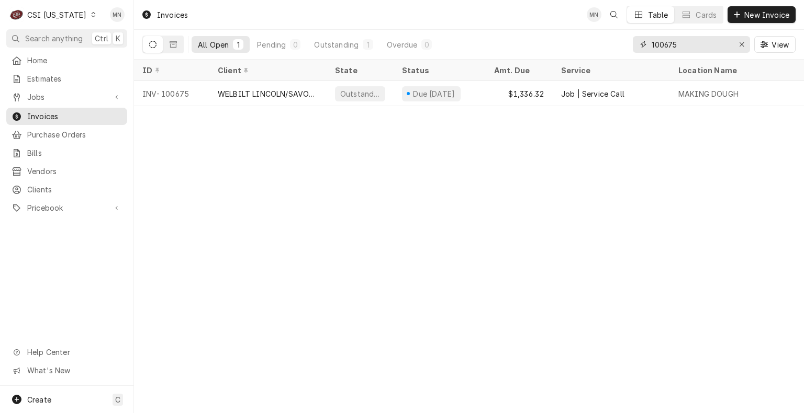
click at [681, 47] on input "100675" at bounding box center [691, 44] width 78 height 17
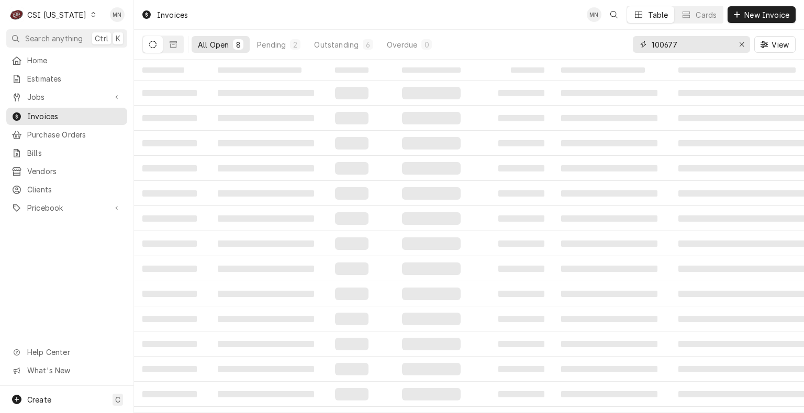
type input "100677"
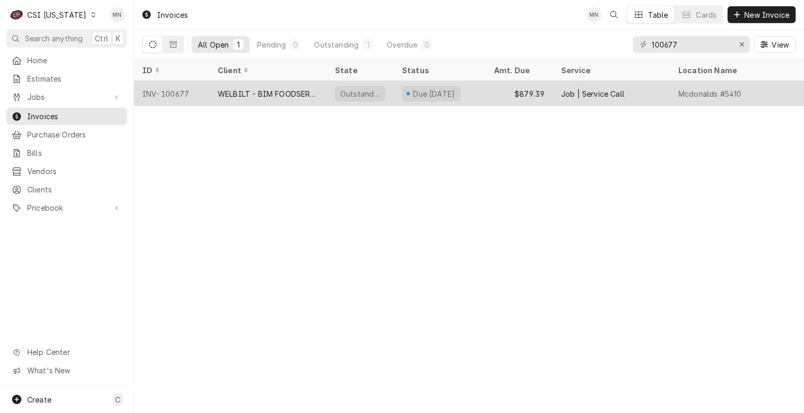
click at [275, 92] on div "WELBILT - BIM FOODSERVICE GROUP" at bounding box center [268, 93] width 100 height 11
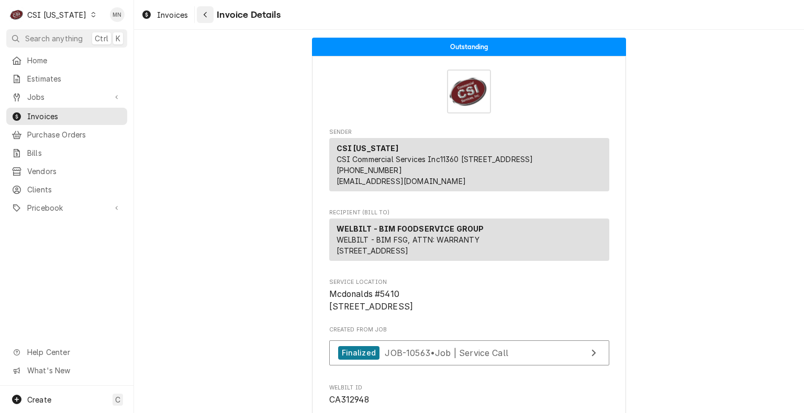
click at [203, 15] on icon "Navigate back" at bounding box center [205, 14] width 5 height 7
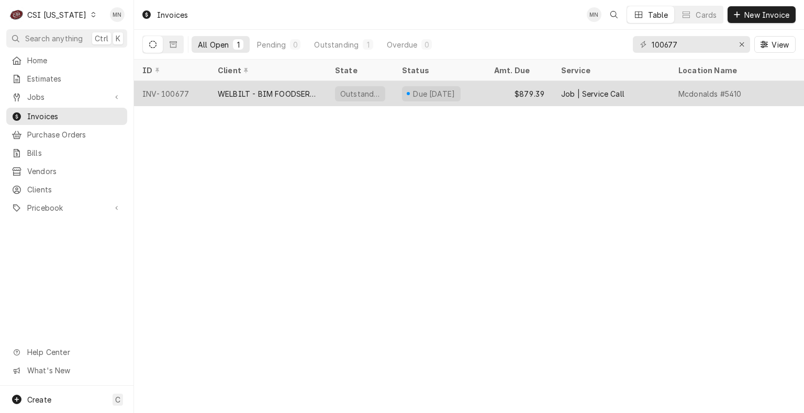
click at [230, 90] on div "WELBILT - BIM FOODSERVICE GROUP" at bounding box center [268, 93] width 100 height 11
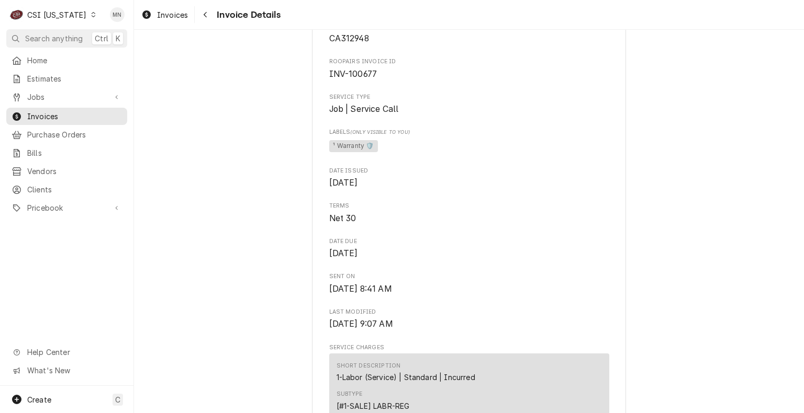
scroll to position [366, 0]
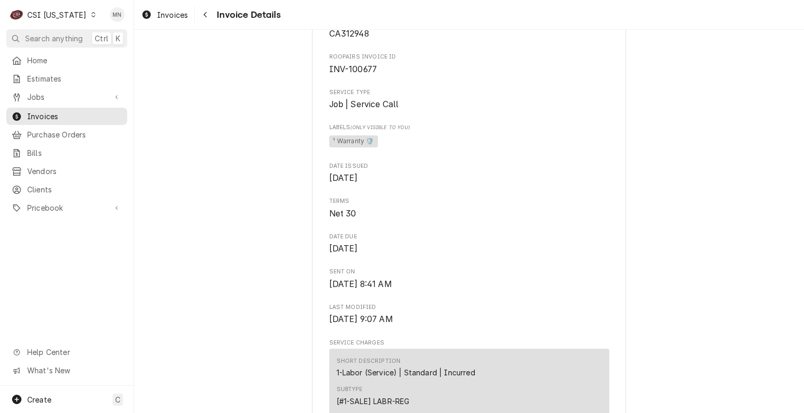
drag, startPoint x: 205, startPoint y: 17, endPoint x: 227, endPoint y: 20, distance: 22.7
click at [205, 17] on icon "Navigate back" at bounding box center [205, 14] width 5 height 7
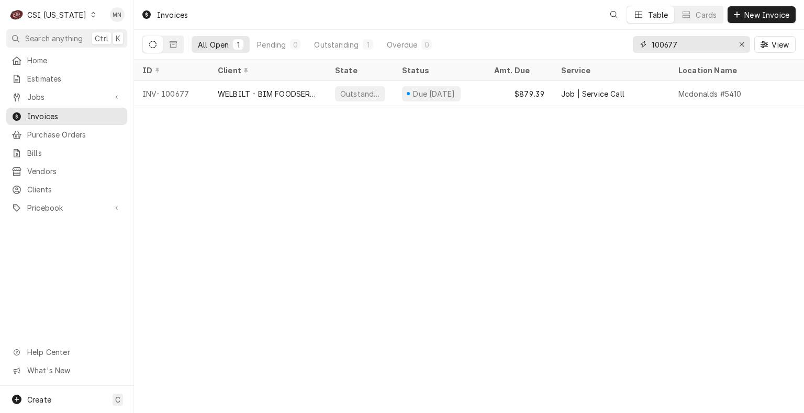
drag, startPoint x: 613, startPoint y: 52, endPoint x: 582, endPoint y: 55, distance: 31.0
click at [582, 55] on div "All Open 1 Pending 0 Outstanding 1 Overdue 0 100677 View" at bounding box center [468, 44] width 653 height 29
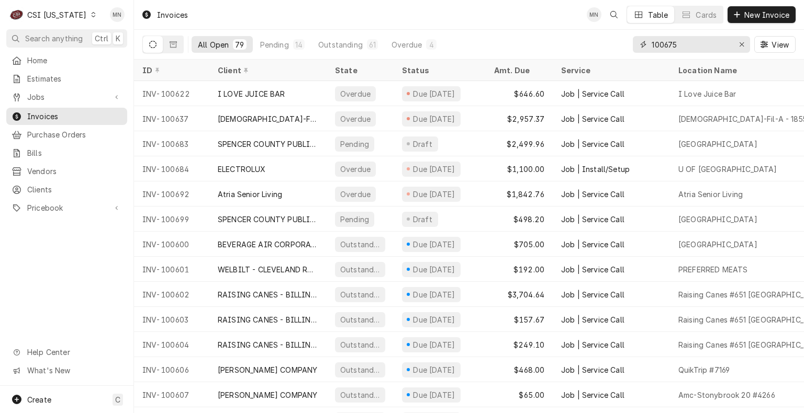
type input "100675"
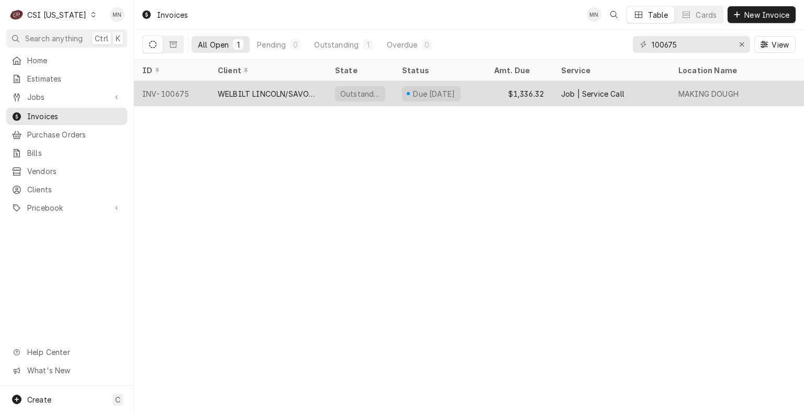
click at [249, 88] on div "WELBILT LINCOLN/SAVORY/MERCO" at bounding box center [268, 93] width 100 height 11
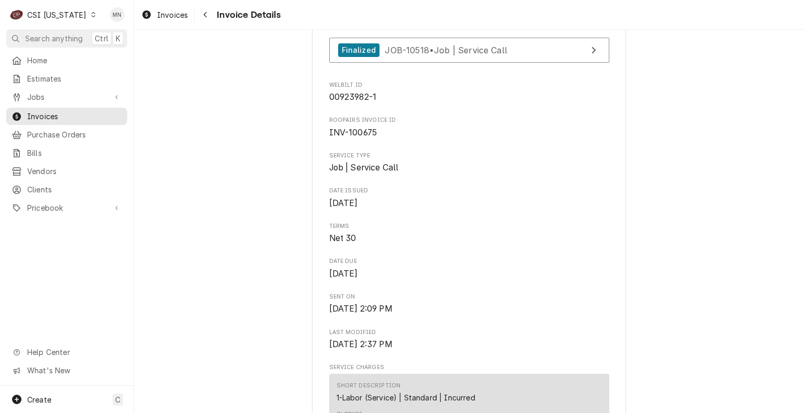
scroll to position [314, 0]
